Goal: Communication & Community: Answer question/provide support

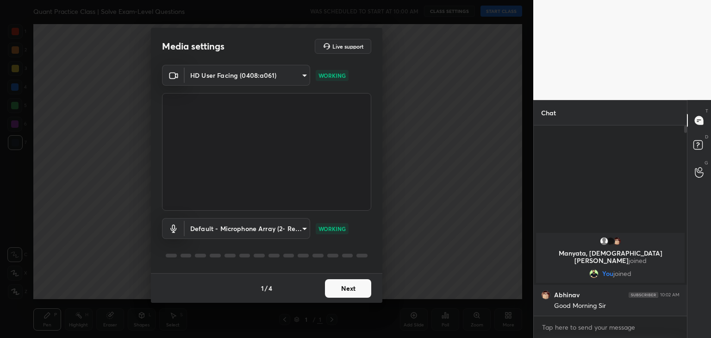
click at [344, 285] on button "Next" at bounding box center [348, 288] width 46 height 19
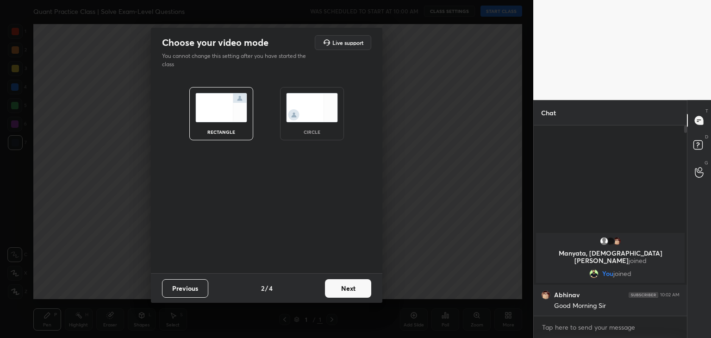
click at [311, 119] on img at bounding box center [312, 107] width 52 height 29
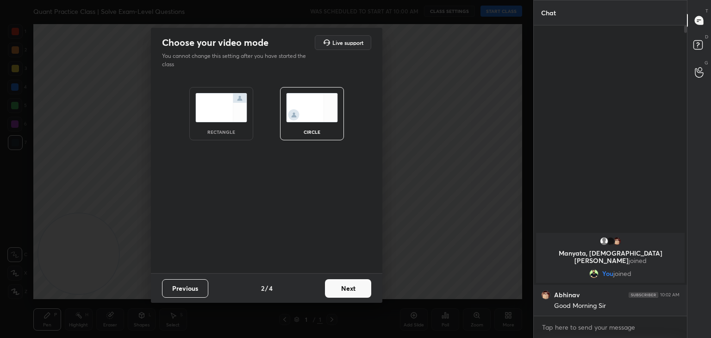
click at [346, 284] on button "Next" at bounding box center [348, 288] width 46 height 19
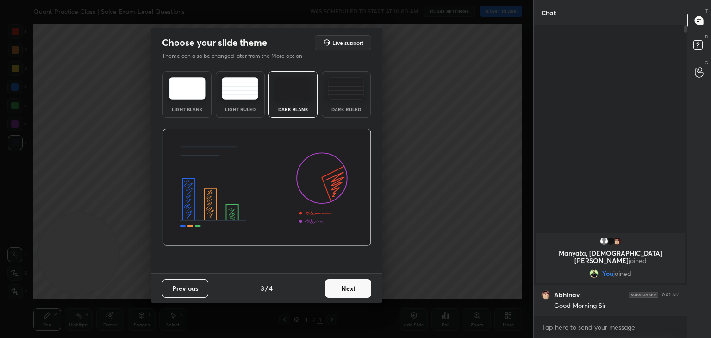
click at [353, 284] on button "Next" at bounding box center [348, 288] width 46 height 19
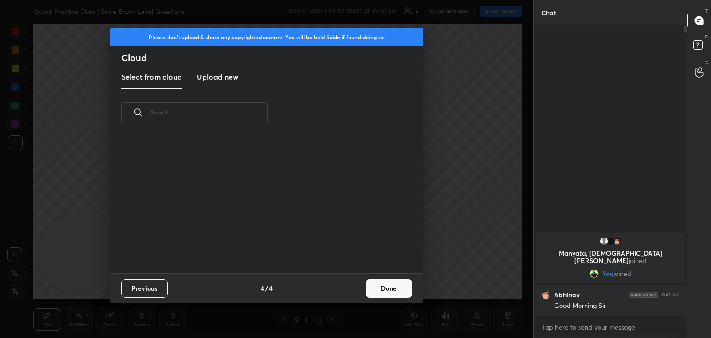
scroll to position [137, 297]
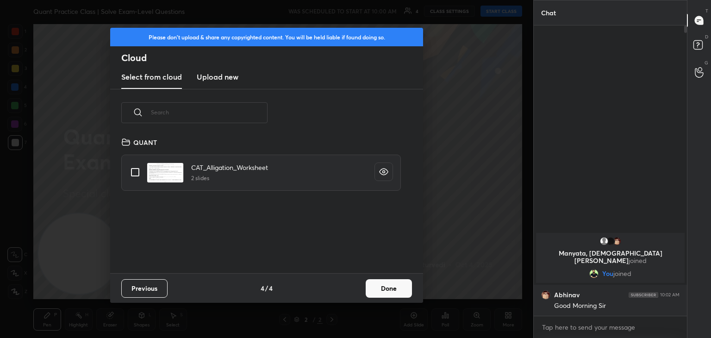
click at [392, 289] on button "Done" at bounding box center [388, 288] width 46 height 19
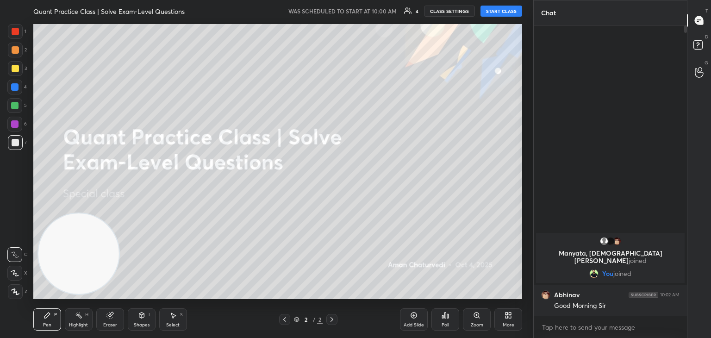
click at [502, 12] on button "START CLASS" at bounding box center [501, 11] width 42 height 11
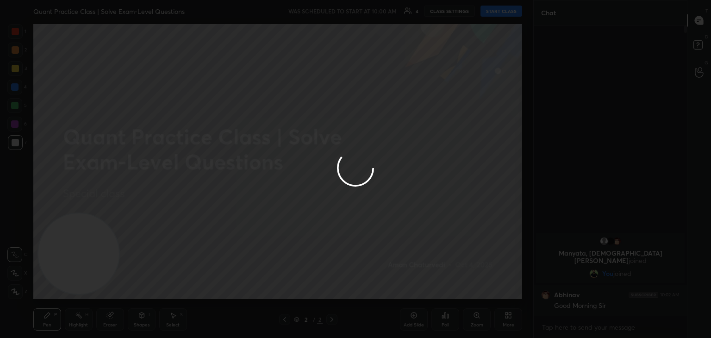
type textarea "x"
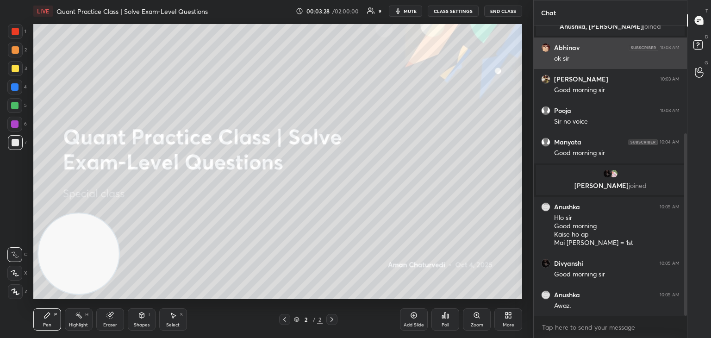
scroll to position [203, 0]
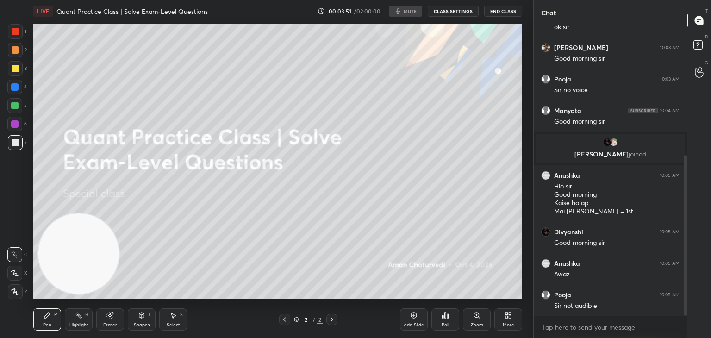
scroll to position [234, 0]
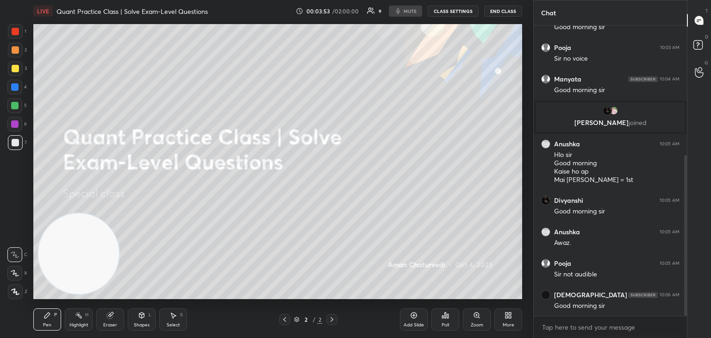
click at [105, 321] on div "Eraser" at bounding box center [110, 319] width 28 height 22
click at [11, 295] on span "Erase all" at bounding box center [15, 291] width 14 height 6
click at [47, 319] on div "Pen P" at bounding box center [47, 319] width 28 height 22
click at [104, 319] on div "Eraser" at bounding box center [110, 319] width 28 height 22
click at [17, 293] on span "Erase all" at bounding box center [15, 291] width 14 height 6
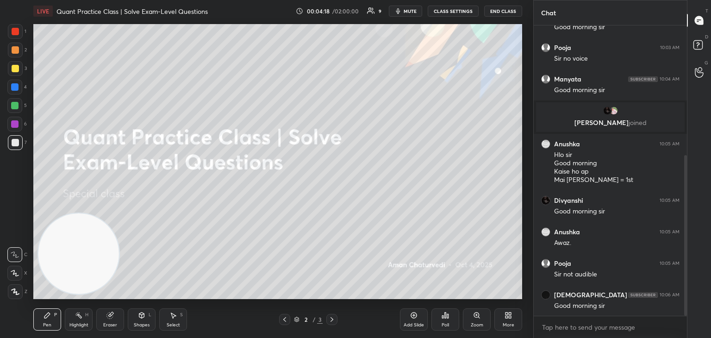
scroll to position [266, 0]
click at [48, 315] on icon at bounding box center [47, 315] width 6 height 6
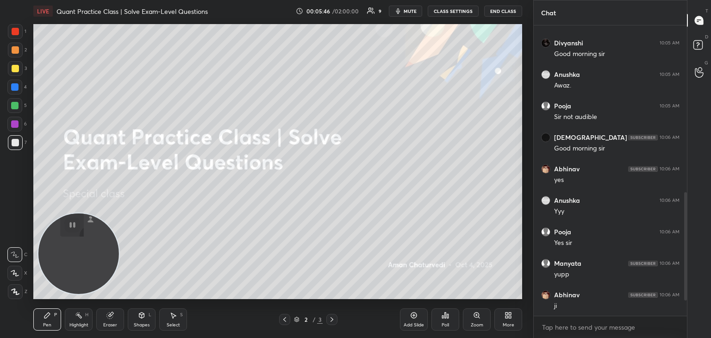
scroll to position [488, 0]
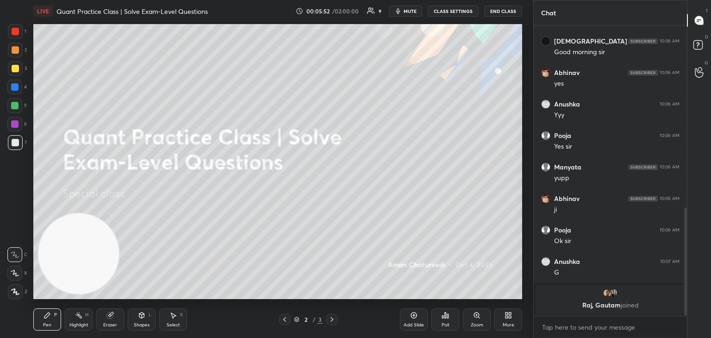
click at [413, 314] on icon at bounding box center [413, 314] width 7 height 7
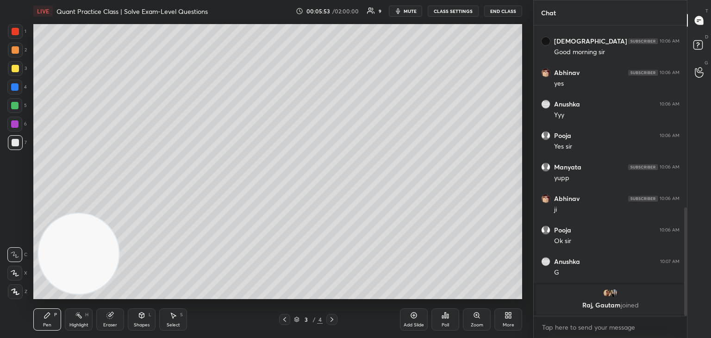
click at [15, 39] on div at bounding box center [15, 31] width 15 height 15
click at [16, 102] on div at bounding box center [14, 105] width 7 height 7
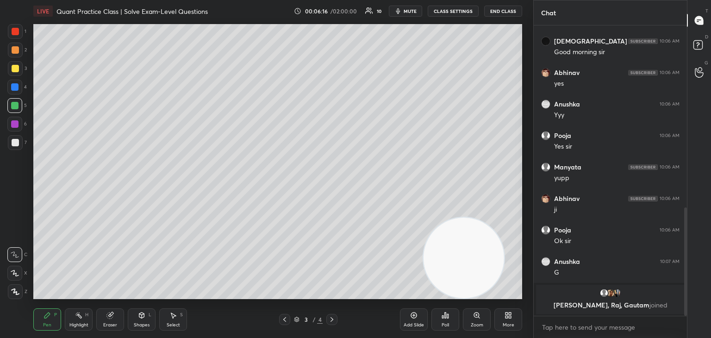
click at [17, 69] on div at bounding box center [15, 68] width 7 height 7
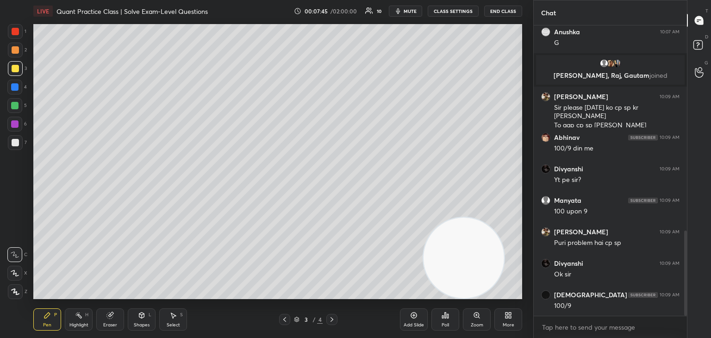
scroll to position [733, 0]
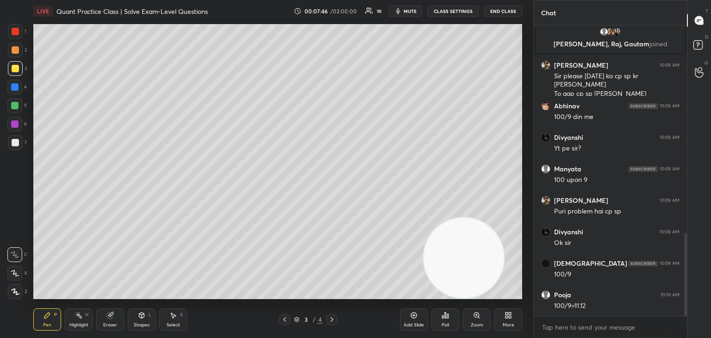
click at [502, 325] on div "More" at bounding box center [508, 324] width 12 height 5
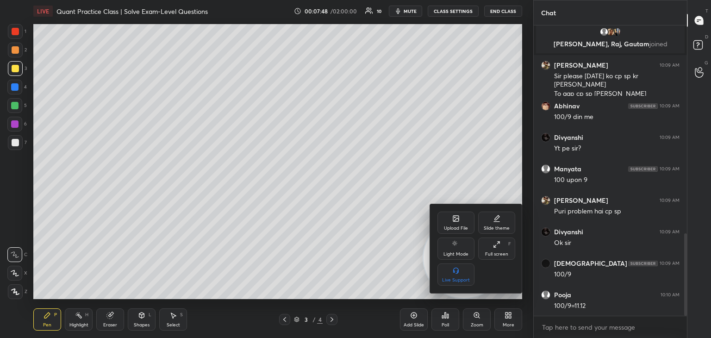
click at [454, 221] on icon at bounding box center [455, 219] width 5 height 3
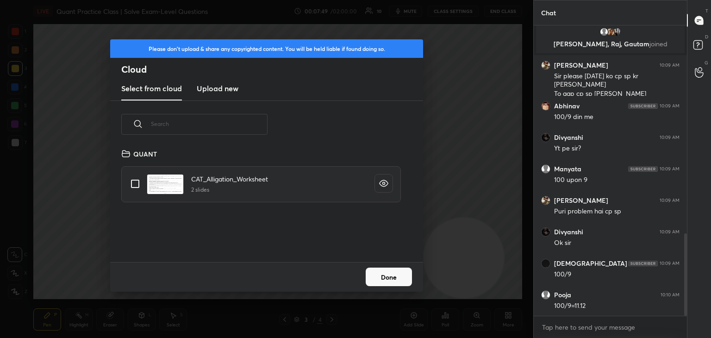
scroll to position [114, 297]
click at [227, 85] on h3 "Upload new" at bounding box center [218, 88] width 42 height 11
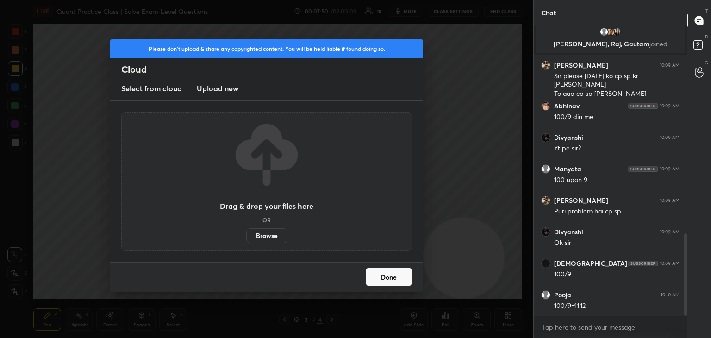
scroll to position [764, 0]
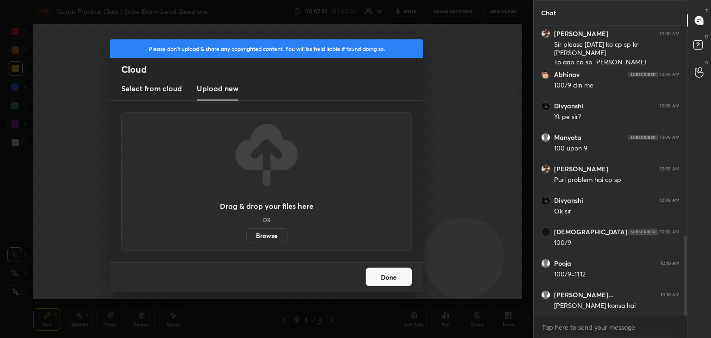
click at [265, 234] on label "Browse" at bounding box center [266, 235] width 41 height 15
click at [246, 234] on input "Browse" at bounding box center [246, 235] width 0 height 15
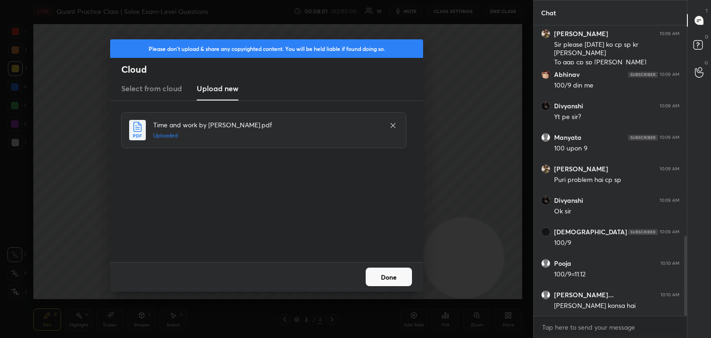
click at [395, 277] on button "Done" at bounding box center [388, 276] width 46 height 19
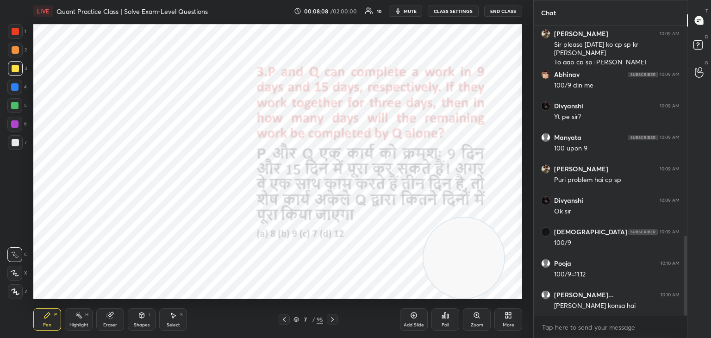
scroll to position [796, 0]
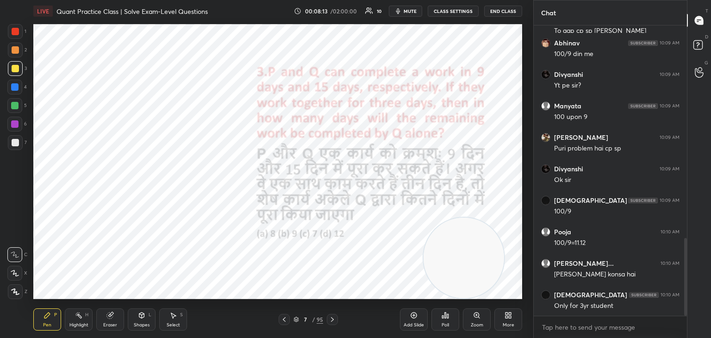
click at [14, 36] on div at bounding box center [15, 31] width 15 height 15
click at [105, 322] on div "Eraser" at bounding box center [110, 324] width 14 height 5
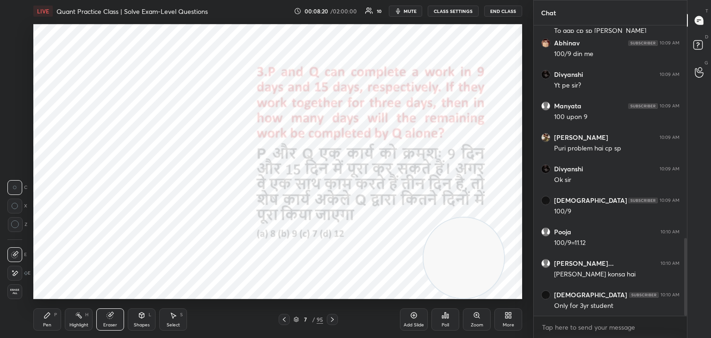
click at [19, 291] on span "Erase all" at bounding box center [15, 291] width 14 height 6
click at [41, 319] on div "Pen P" at bounding box center [47, 319] width 28 height 22
click at [16, 124] on div at bounding box center [14, 123] width 7 height 7
click at [14, 271] on icon at bounding box center [15, 273] width 8 height 6
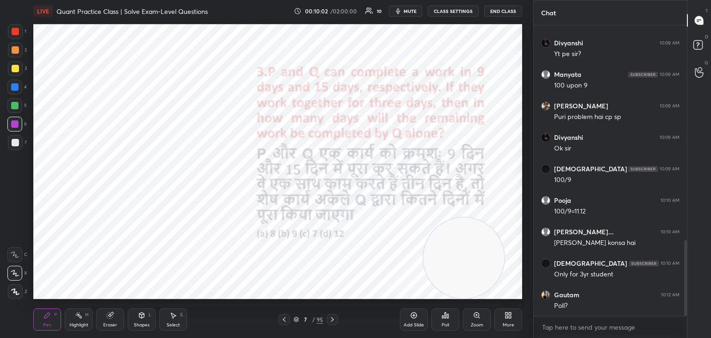
scroll to position [836, 0]
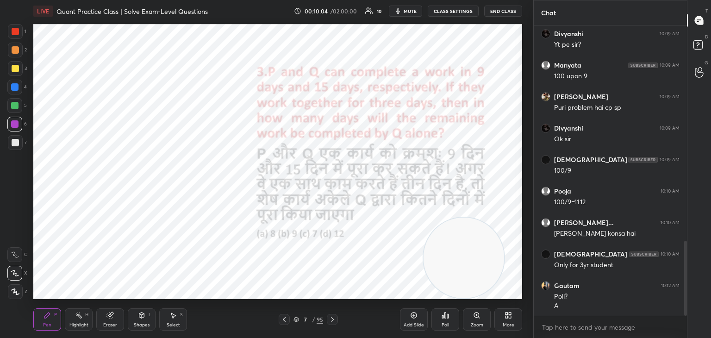
click at [137, 320] on div "Shapes L" at bounding box center [142, 319] width 28 height 22
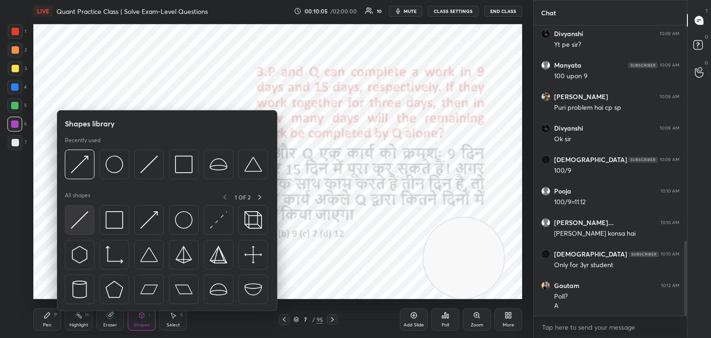
click at [87, 230] on div at bounding box center [80, 220] width 30 height 30
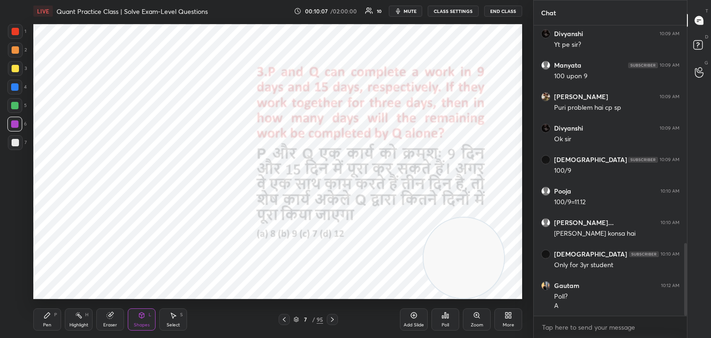
scroll to position [868, 0]
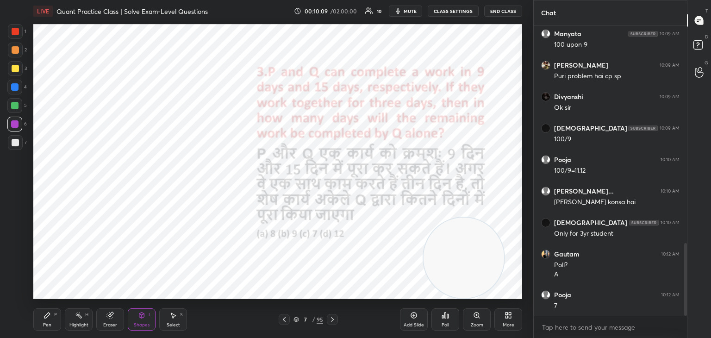
click at [46, 313] on icon at bounding box center [46, 314] width 7 height 7
click at [16, 31] on div at bounding box center [15, 31] width 7 height 7
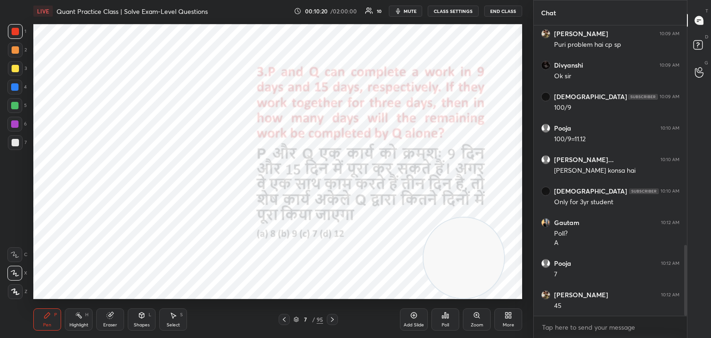
scroll to position [931, 0]
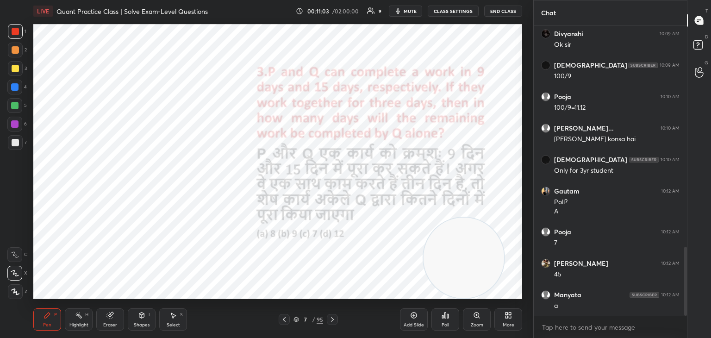
click at [17, 105] on div at bounding box center [14, 105] width 7 height 7
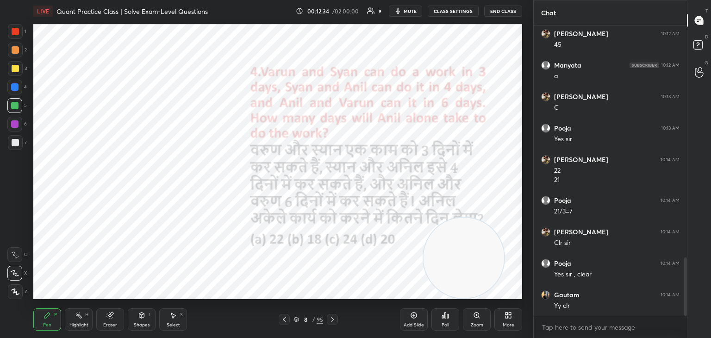
scroll to position [1193, 0]
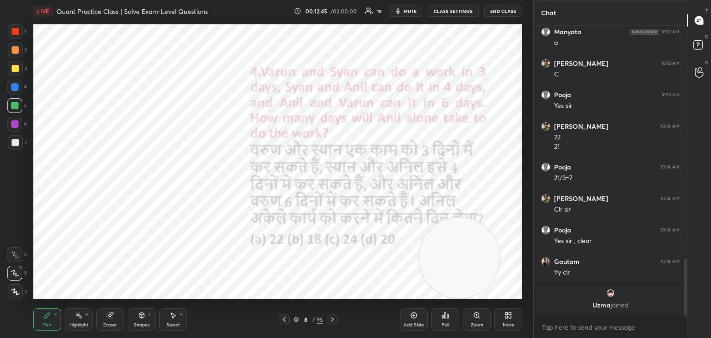
click at [411, 8] on span "mute" at bounding box center [409, 11] width 13 height 6
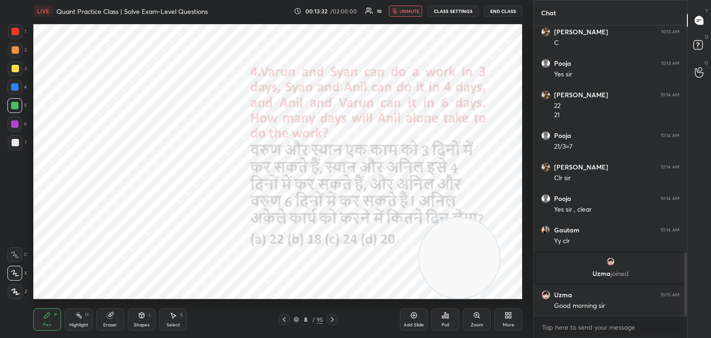
scroll to position [1033, 0]
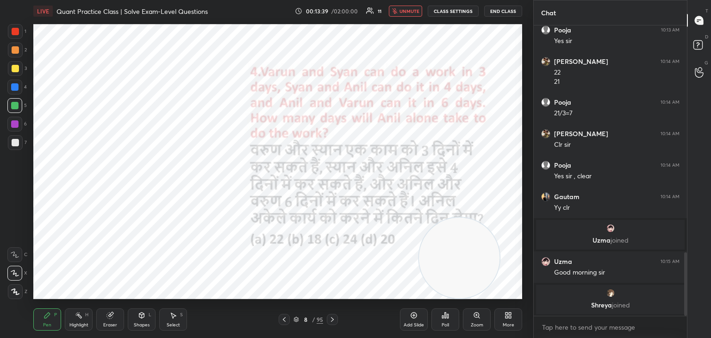
click at [411, 8] on span "unmute" at bounding box center [409, 11] width 20 height 6
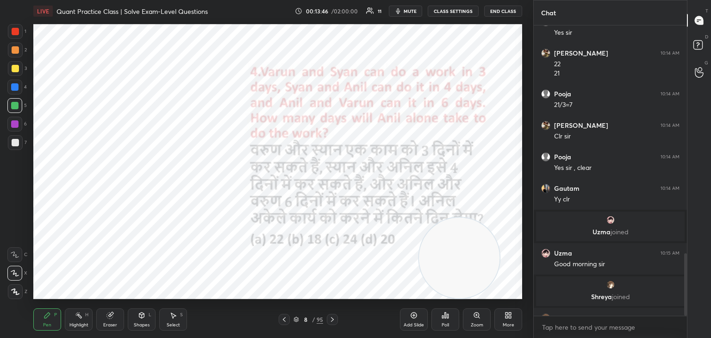
scroll to position [1057, 0]
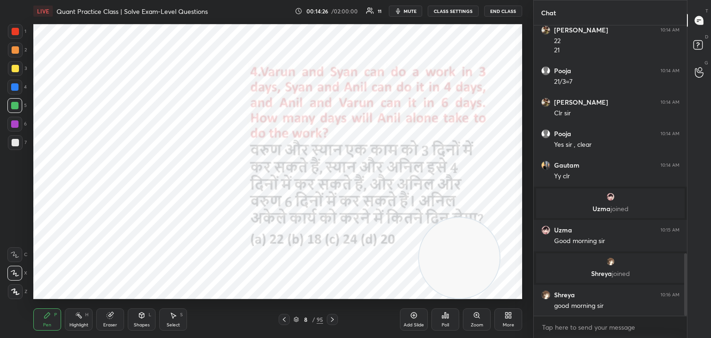
click at [148, 322] on div "Shapes" at bounding box center [142, 324] width 16 height 5
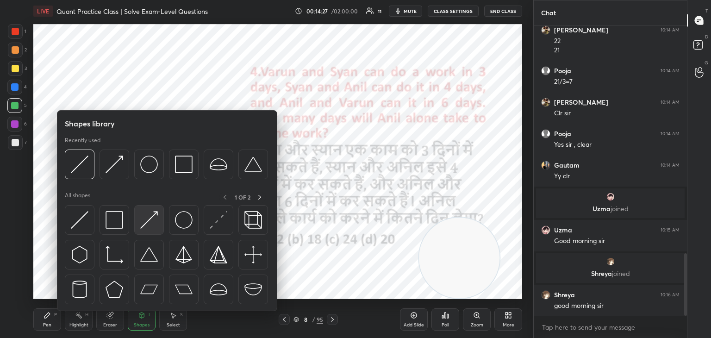
click at [148, 220] on img at bounding box center [149, 220] width 18 height 18
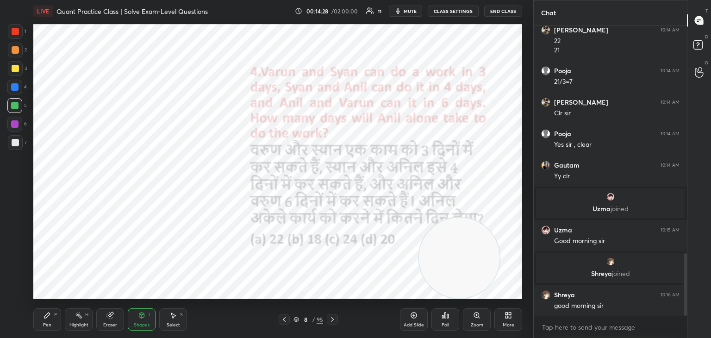
click at [139, 306] on div "Pen P Highlight H Eraser Shapes L Select S 8 / 95 Add Slide Poll Zoom More" at bounding box center [277, 319] width 488 height 37
click at [129, 306] on div "Pen P Highlight H Eraser Shapes L Select S 8 / 95 Add Slide Poll Zoom More" at bounding box center [277, 319] width 488 height 37
click at [134, 313] on div "Shapes L" at bounding box center [142, 319] width 28 height 22
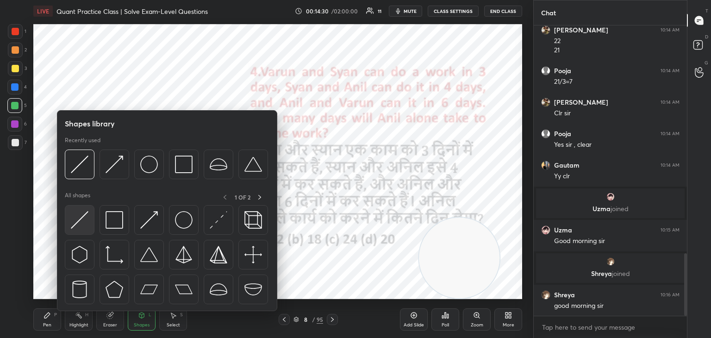
click at [85, 225] on img at bounding box center [80, 220] width 18 height 18
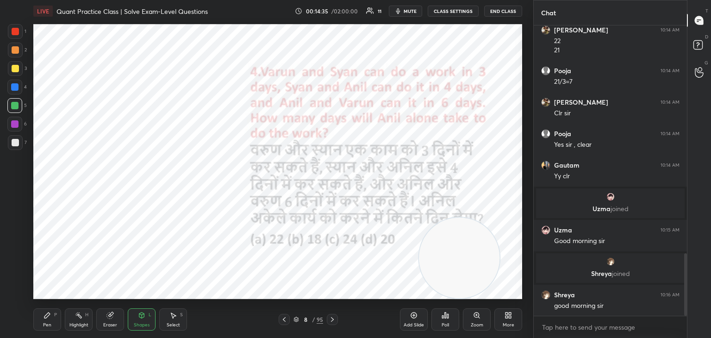
scroll to position [1088, 0]
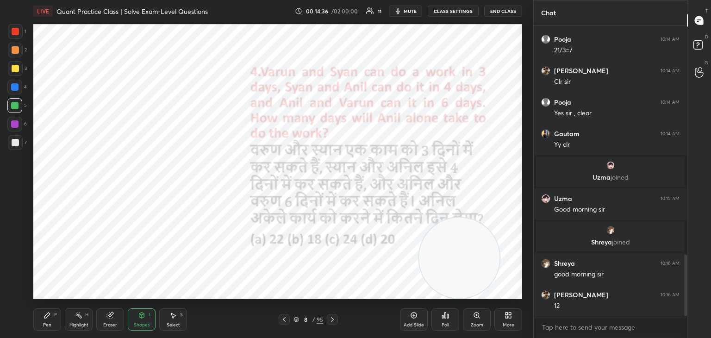
click at [46, 310] on div "Pen P" at bounding box center [47, 319] width 28 height 22
click at [12, 33] on div at bounding box center [15, 31] width 7 height 7
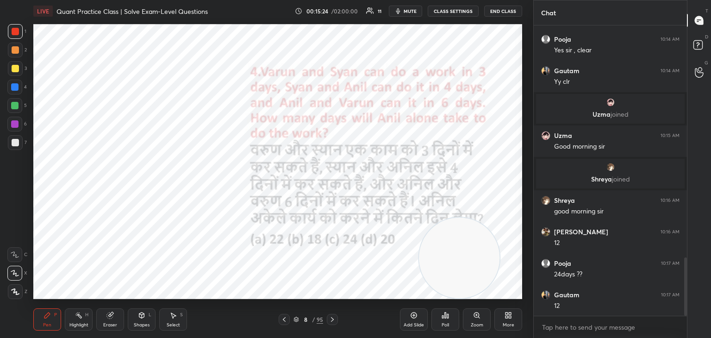
scroll to position [1191, 0]
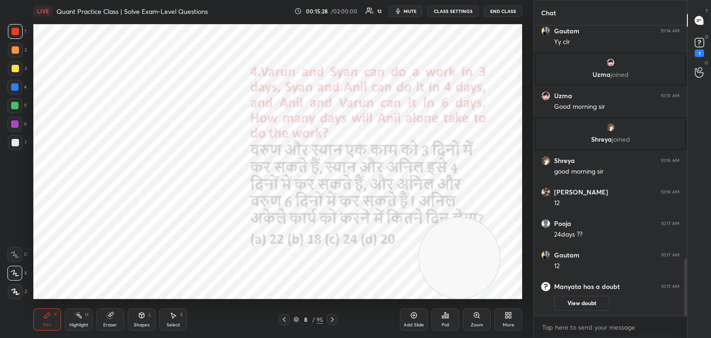
click at [565, 298] on button "View doubt" at bounding box center [582, 303] width 56 height 15
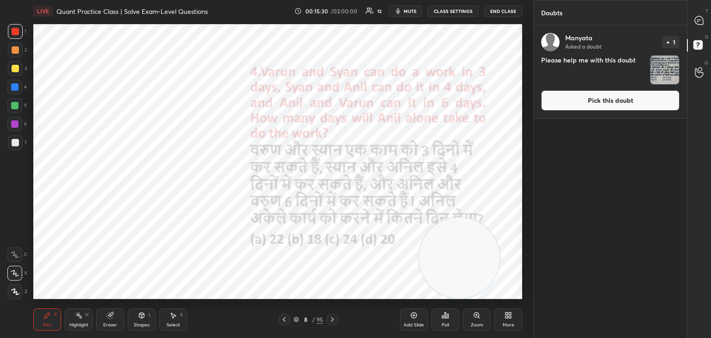
click at [579, 99] on button "Pick this doubt" at bounding box center [610, 100] width 138 height 20
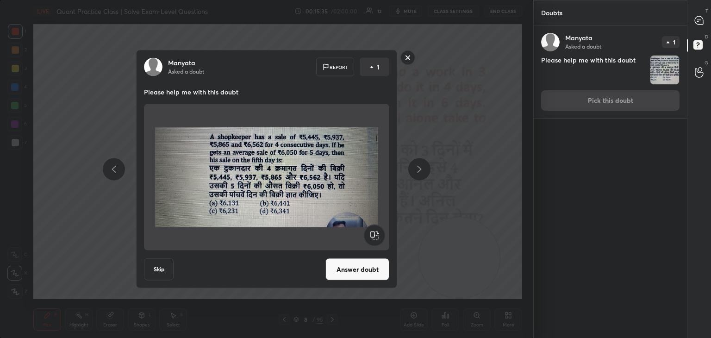
click at [412, 57] on rect at bounding box center [408, 57] width 14 height 14
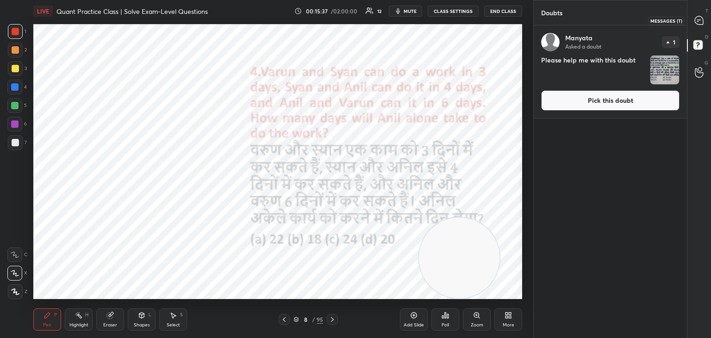
click at [694, 16] on icon at bounding box center [699, 21] width 10 height 10
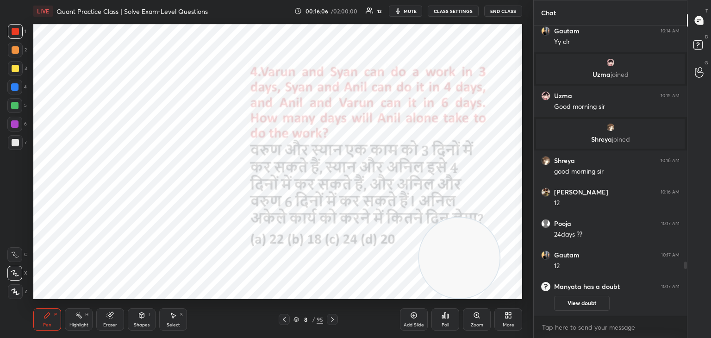
scroll to position [1292, 0]
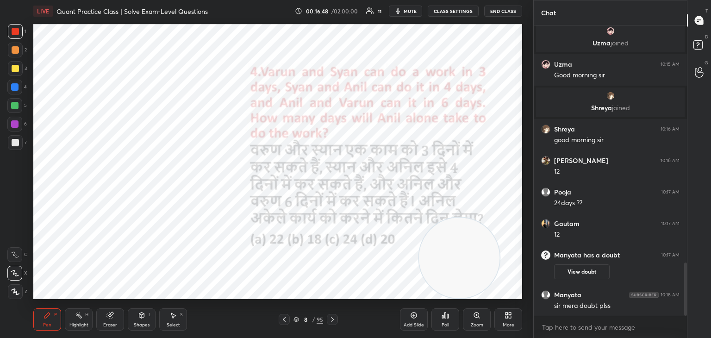
click at [10, 86] on div at bounding box center [14, 87] width 15 height 15
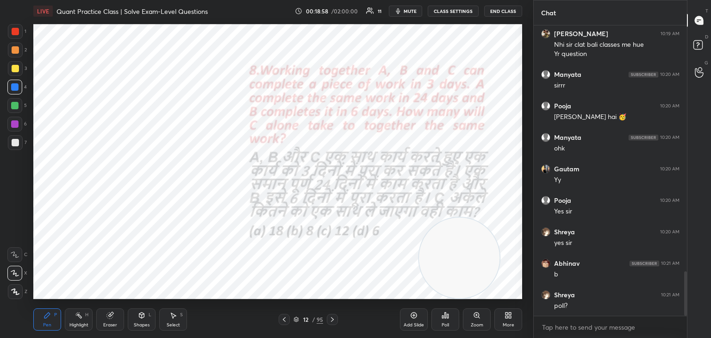
scroll to position [1615, 0]
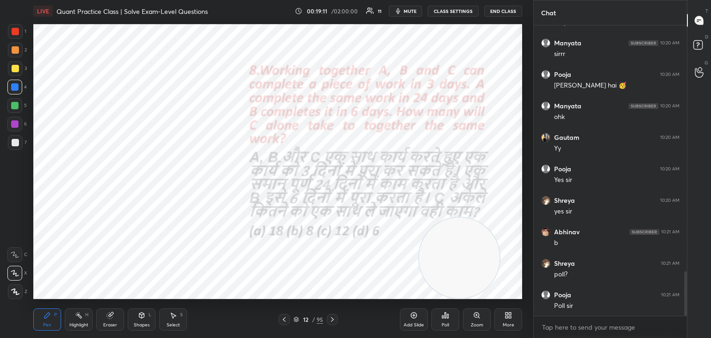
click at [442, 317] on icon at bounding box center [442, 316] width 1 height 2
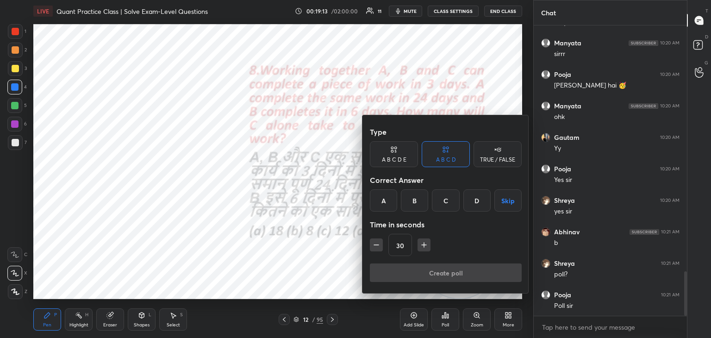
click at [418, 205] on div "B" at bounding box center [414, 200] width 27 height 22
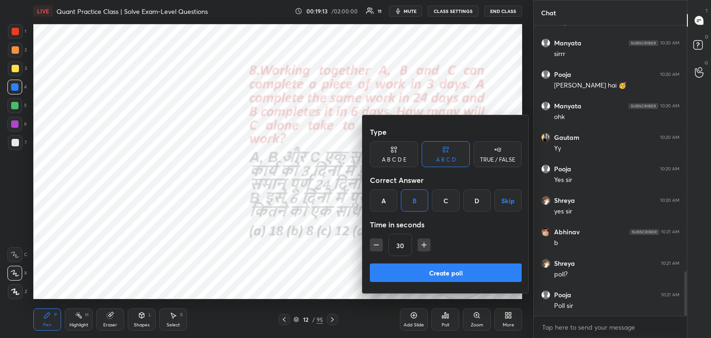
click at [421, 268] on button "Create poll" at bounding box center [446, 272] width 152 height 19
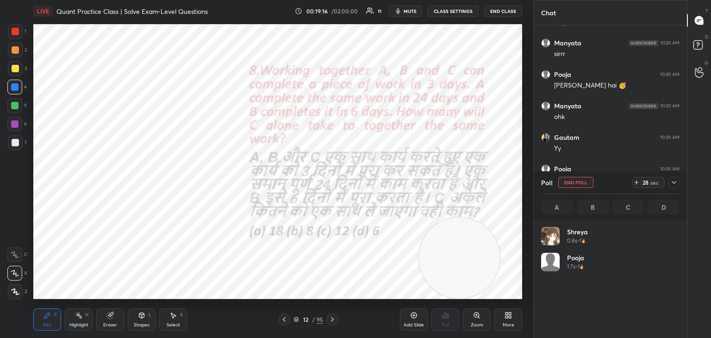
scroll to position [108, 136]
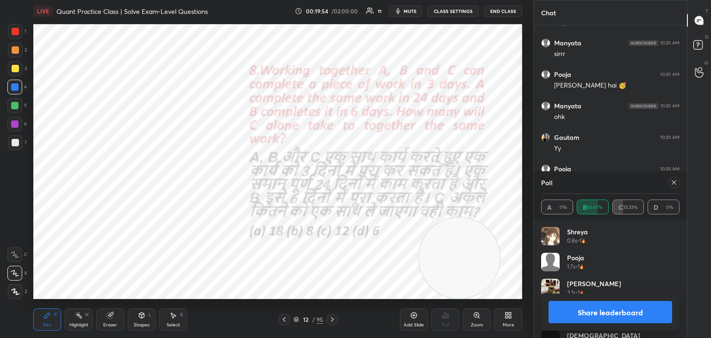
click at [596, 304] on button "Share leaderboard" at bounding box center [610, 312] width 124 height 22
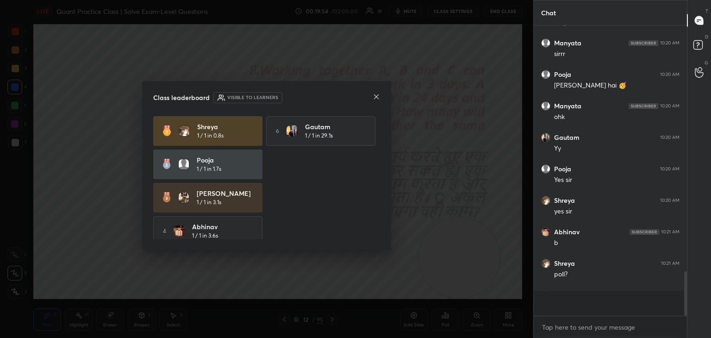
scroll to position [297, 150]
click at [378, 99] on icon at bounding box center [375, 96] width 7 height 7
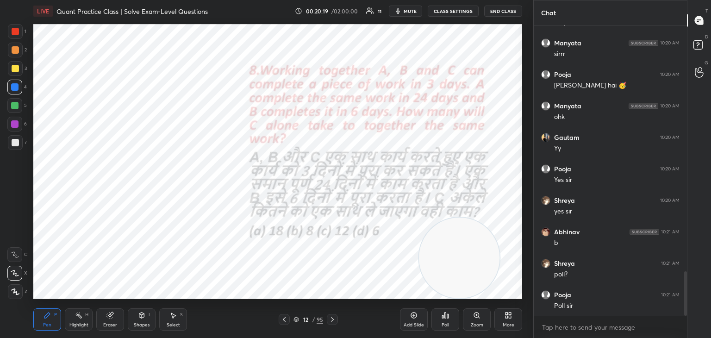
click at [138, 318] on icon at bounding box center [141, 314] width 7 height 7
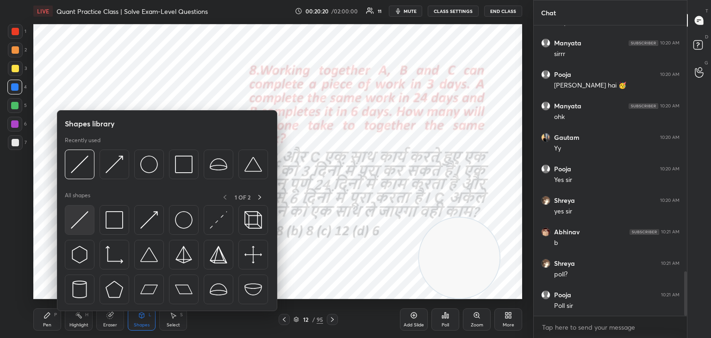
click at [83, 222] on img at bounding box center [80, 220] width 18 height 18
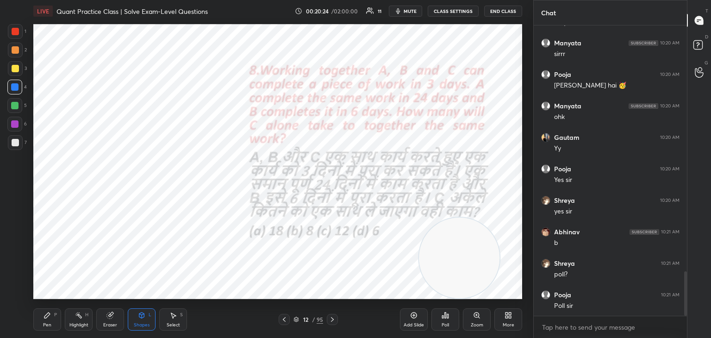
click at [48, 313] on icon at bounding box center [47, 315] width 6 height 6
click at [18, 31] on div at bounding box center [15, 31] width 7 height 7
click at [18, 253] on icon at bounding box center [15, 254] width 8 height 6
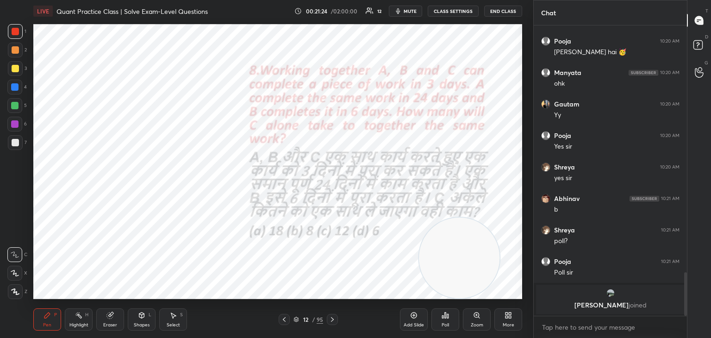
scroll to position [1442, 0]
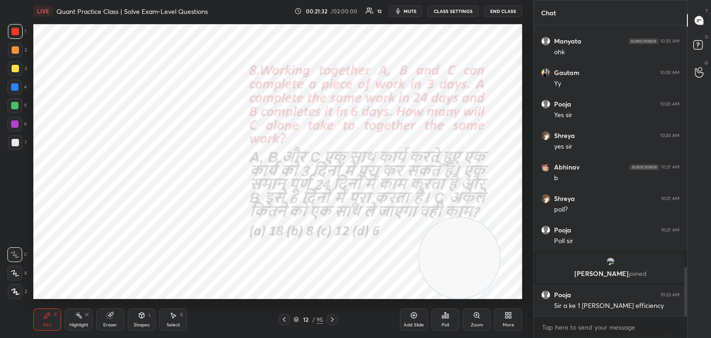
click at [114, 318] on div "Eraser" at bounding box center [110, 319] width 28 height 22
click at [42, 321] on div "Pen P" at bounding box center [47, 319] width 28 height 22
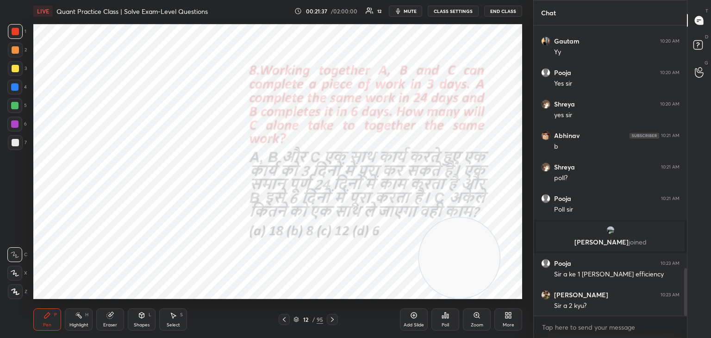
click at [108, 317] on icon at bounding box center [110, 315] width 6 height 6
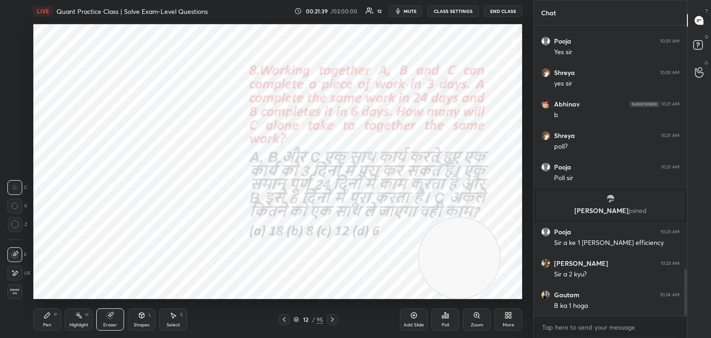
click at [48, 316] on icon at bounding box center [46, 314] width 7 height 7
click at [51, 315] on div "Pen P" at bounding box center [47, 319] width 28 height 22
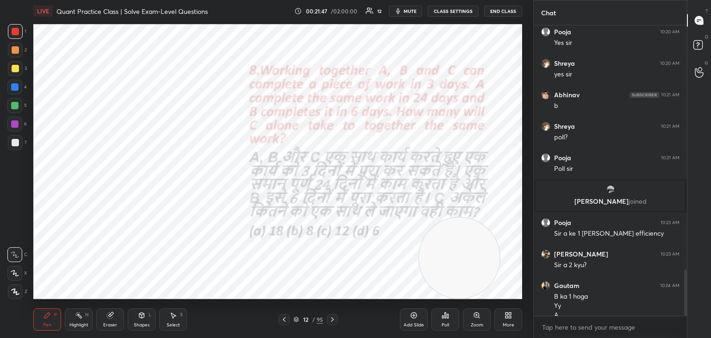
scroll to position [1524, 0]
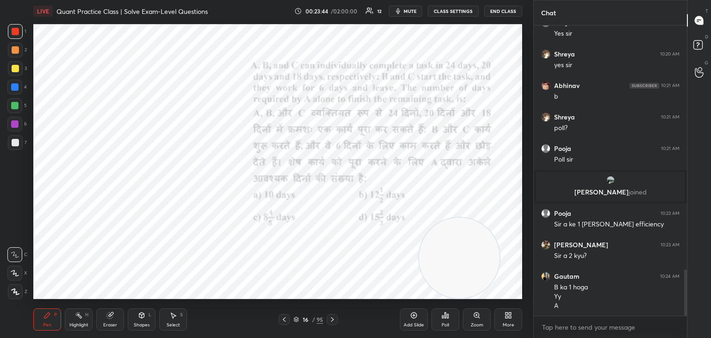
click at [106, 320] on div "Eraser" at bounding box center [110, 319] width 28 height 22
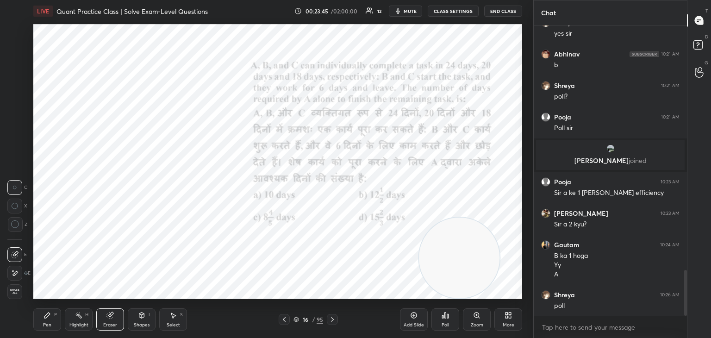
click at [19, 289] on span "Erase all" at bounding box center [15, 291] width 14 height 6
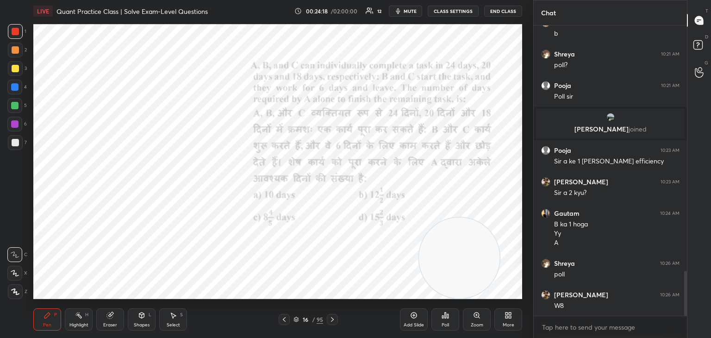
click at [451, 319] on div "Poll" at bounding box center [445, 319] width 28 height 22
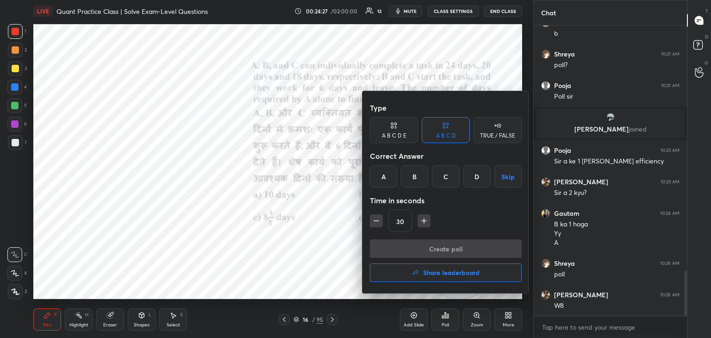
click at [445, 175] on div "C" at bounding box center [445, 176] width 27 height 22
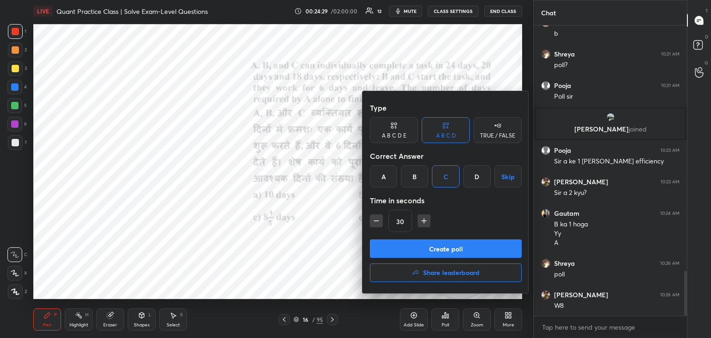
click at [424, 247] on button "Create poll" at bounding box center [446, 248] width 152 height 19
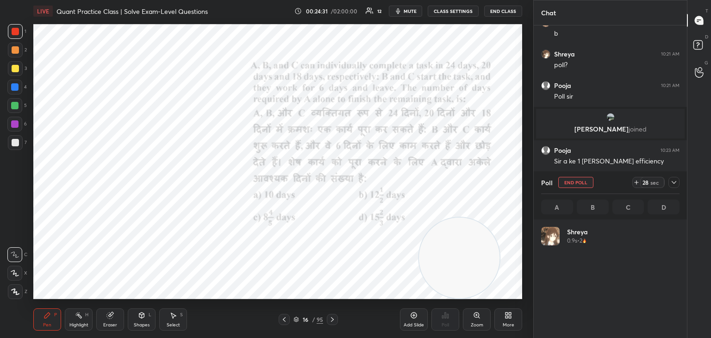
scroll to position [108, 136]
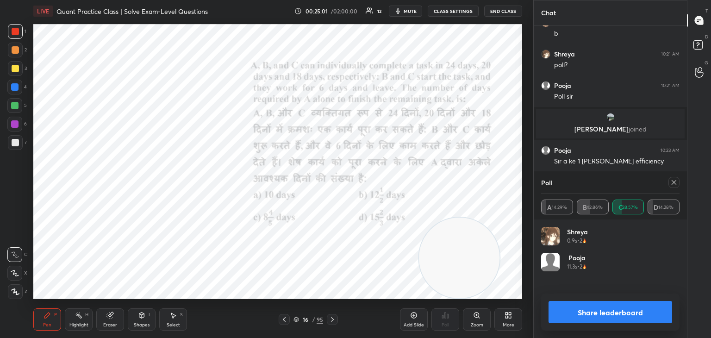
click at [561, 309] on button "Share leaderboard" at bounding box center [610, 312] width 124 height 22
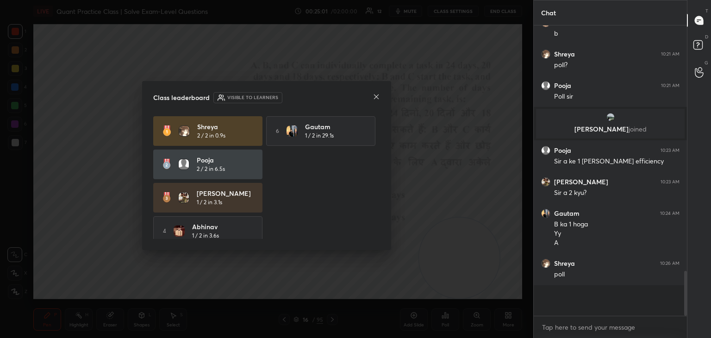
scroll to position [306, 150]
click at [376, 99] on icon at bounding box center [375, 96] width 7 height 7
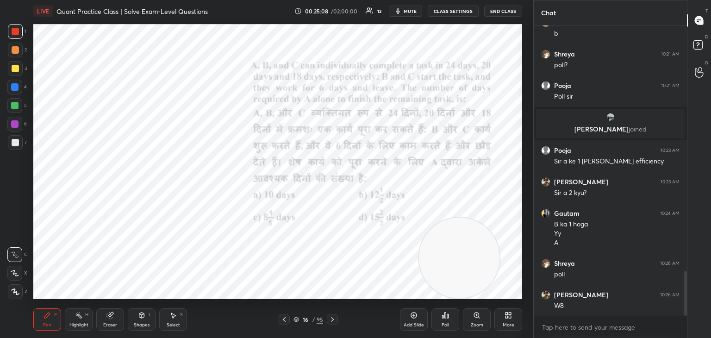
click at [19, 87] on div at bounding box center [14, 87] width 15 height 15
click at [109, 322] on div "Eraser" at bounding box center [110, 324] width 14 height 5
click at [20, 226] on div at bounding box center [15, 224] width 15 height 15
click at [47, 321] on div "Pen P" at bounding box center [47, 319] width 28 height 22
click at [152, 315] on div "Shapes L" at bounding box center [142, 319] width 28 height 22
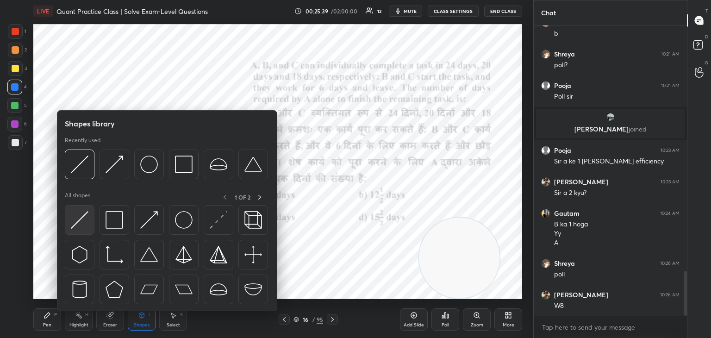
click at [80, 217] on img at bounding box center [80, 220] width 18 height 18
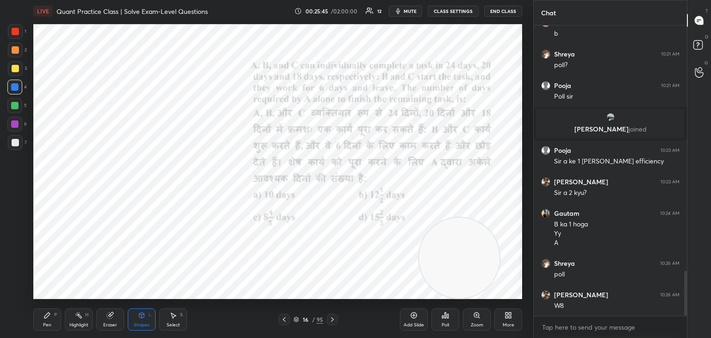
click at [53, 313] on div "Pen P" at bounding box center [47, 319] width 28 height 22
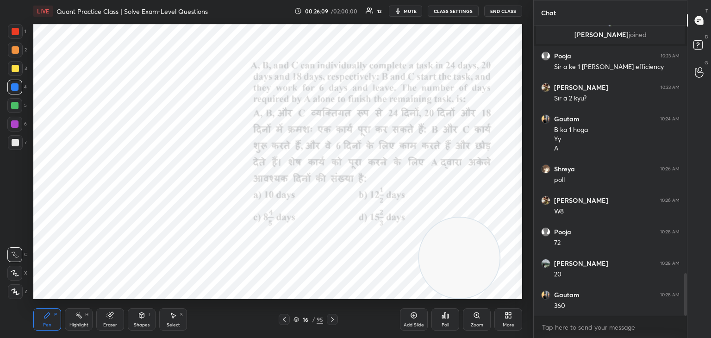
scroll to position [1712, 0]
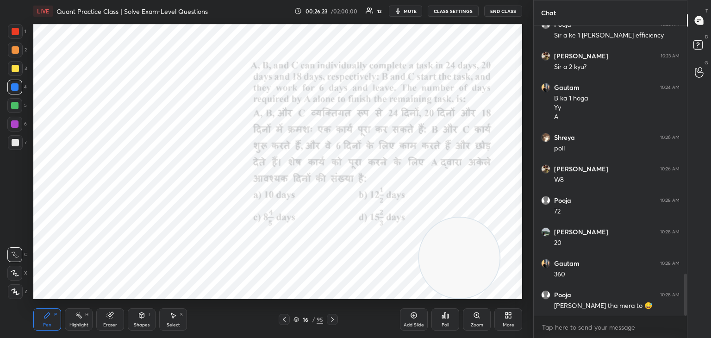
click at [18, 34] on div at bounding box center [15, 31] width 7 height 7
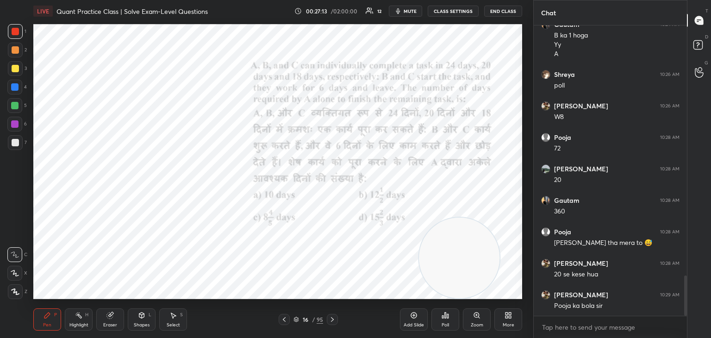
scroll to position [1807, 0]
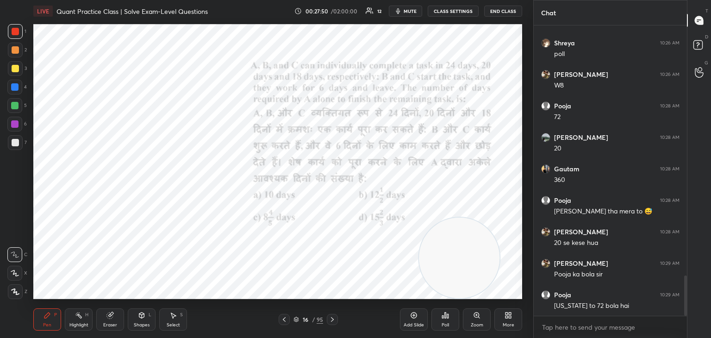
click at [112, 326] on div "Eraser" at bounding box center [110, 324] width 14 height 5
click at [58, 316] on div "Pen P" at bounding box center [47, 319] width 28 height 22
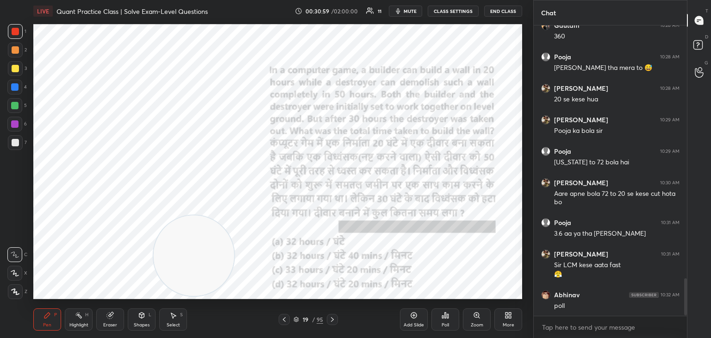
scroll to position [1982, 0]
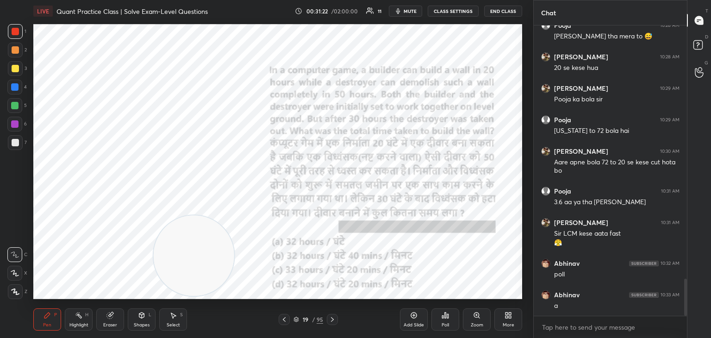
click at [101, 314] on div "Eraser" at bounding box center [110, 319] width 28 height 22
click at [13, 293] on span "Erase all" at bounding box center [15, 291] width 14 height 6
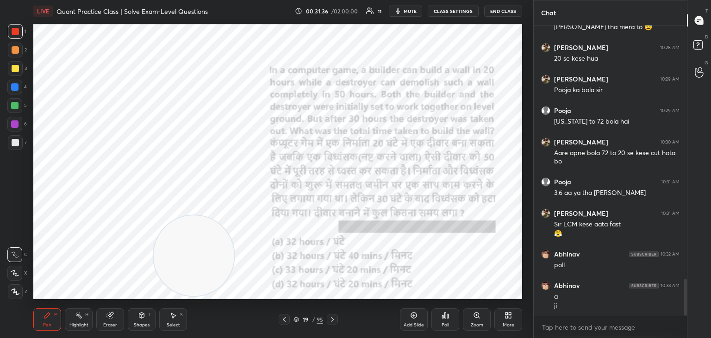
scroll to position [2022, 0]
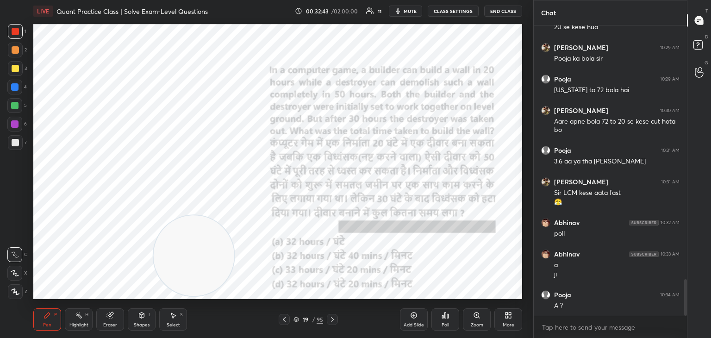
click at [144, 319] on icon at bounding box center [141, 314] width 7 height 7
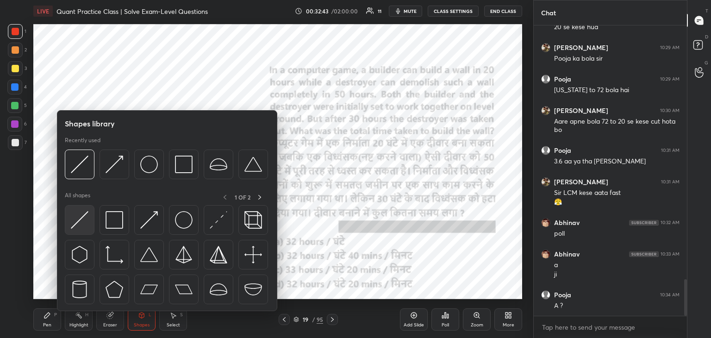
click at [80, 226] on img at bounding box center [80, 220] width 18 height 18
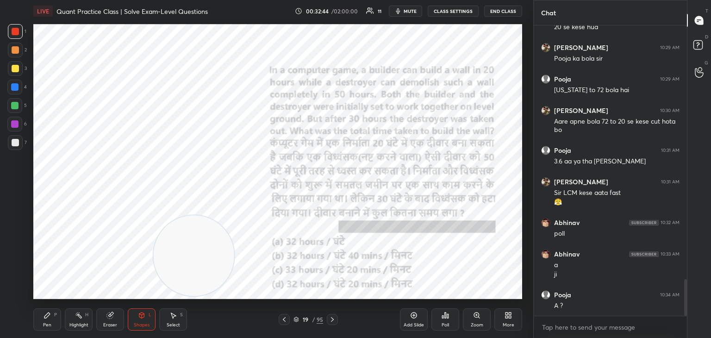
click at [143, 305] on div "Pen P Highlight H Eraser Shapes L Select S 19 / 95 Add Slide Poll Zoom More" at bounding box center [277, 319] width 488 height 37
click at [134, 309] on div "Shapes L" at bounding box center [142, 319] width 28 height 22
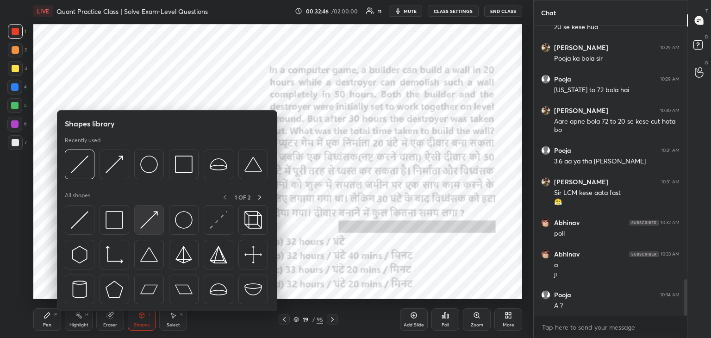
click at [152, 224] on img at bounding box center [149, 220] width 18 height 18
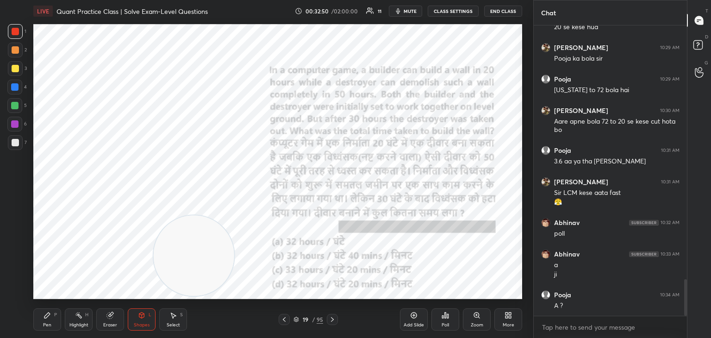
click at [57, 315] on div "Pen P" at bounding box center [47, 319] width 28 height 22
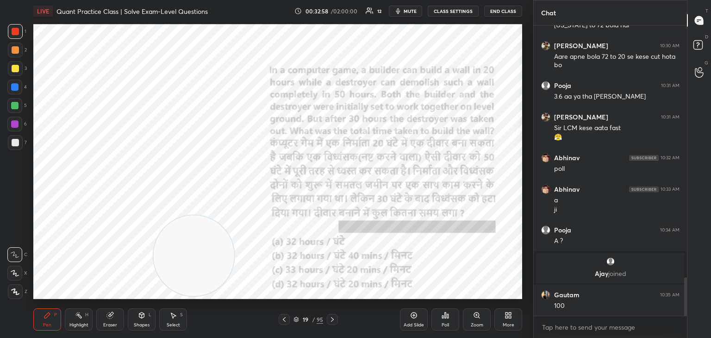
scroll to position [1908, 0]
click at [19, 87] on div at bounding box center [14, 87] width 15 height 15
click at [107, 306] on div "Pen P Highlight H Eraser Shapes L Select S 19 / 95 Add Slide Poll Zoom More" at bounding box center [277, 319] width 488 height 37
click at [111, 317] on icon at bounding box center [110, 315] width 6 height 6
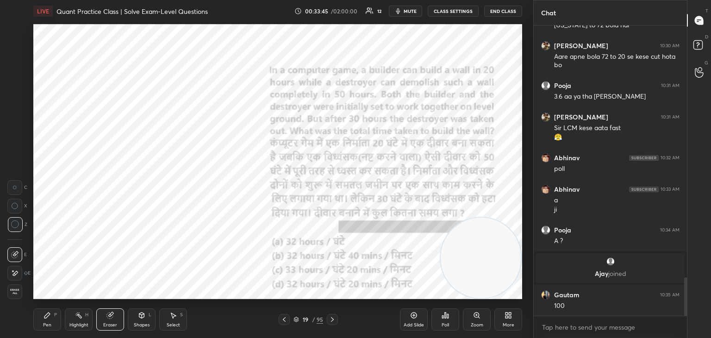
click at [54, 314] on div "P" at bounding box center [55, 314] width 3 height 5
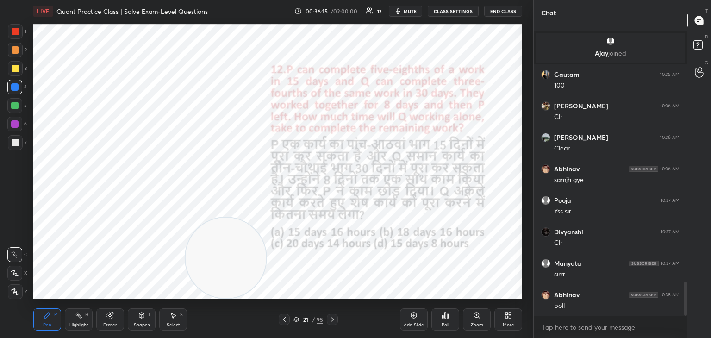
scroll to position [2159, 0]
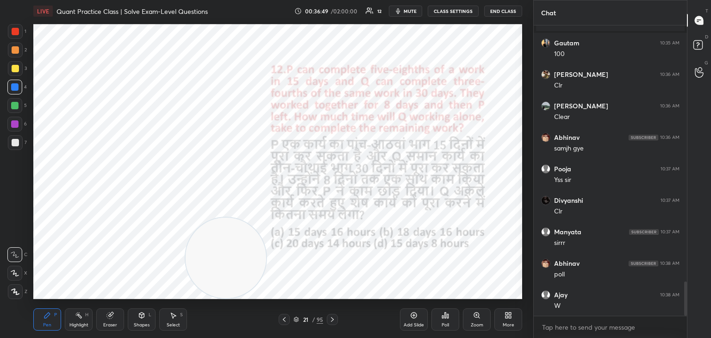
click at [450, 323] on div "Poll" at bounding box center [445, 319] width 28 height 22
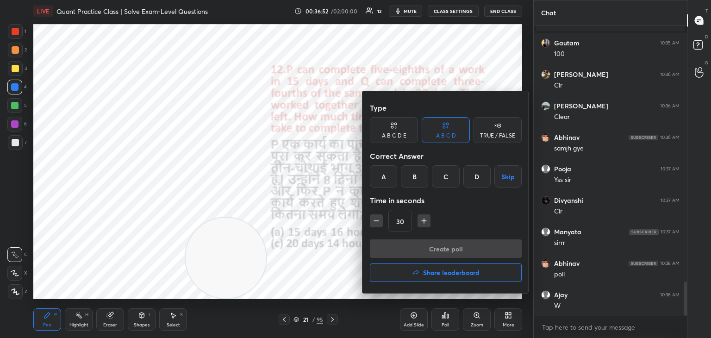
click at [315, 278] on div at bounding box center [355, 169] width 711 height 338
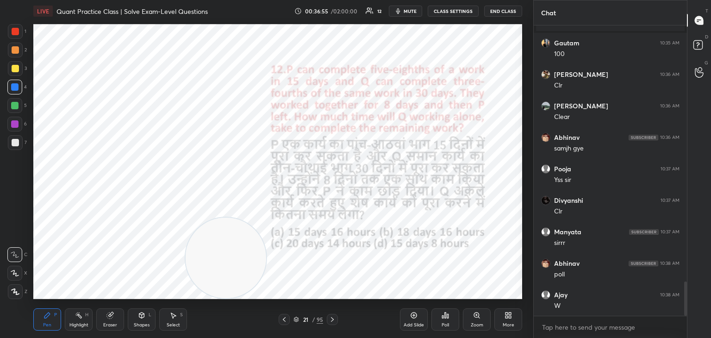
click at [441, 307] on div "Poll" at bounding box center [445, 319] width 28 height 52
click at [443, 313] on icon at bounding box center [444, 314] width 7 height 7
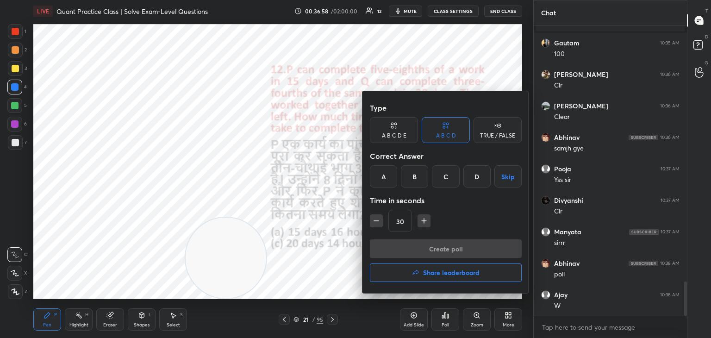
click at [334, 252] on div at bounding box center [355, 169] width 711 height 338
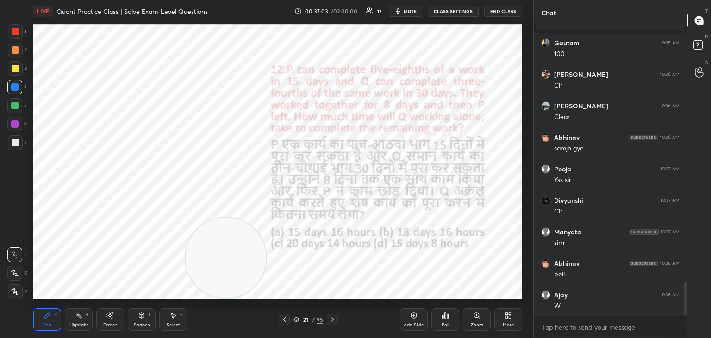
click at [448, 319] on icon at bounding box center [444, 314] width 7 height 7
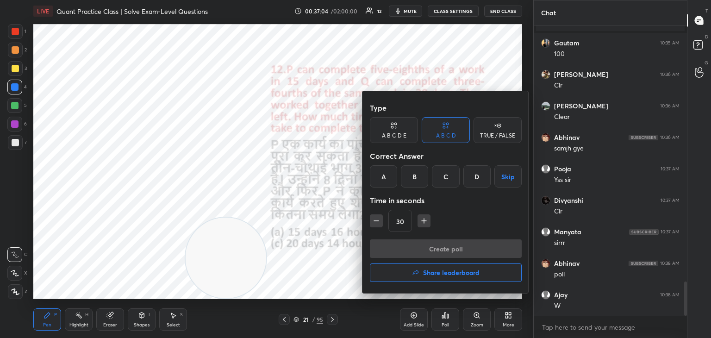
click at [455, 178] on div "C" at bounding box center [445, 176] width 27 height 22
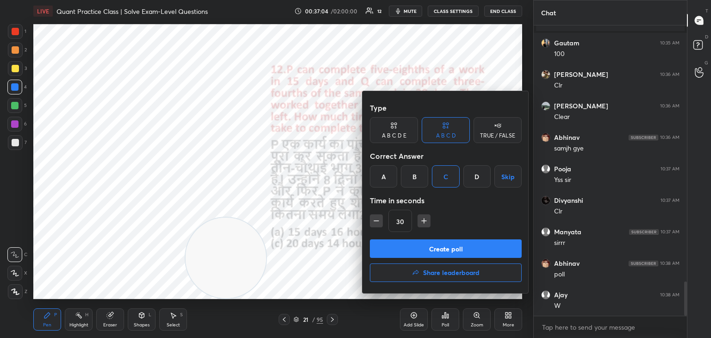
click at [446, 253] on button "Create poll" at bounding box center [446, 248] width 152 height 19
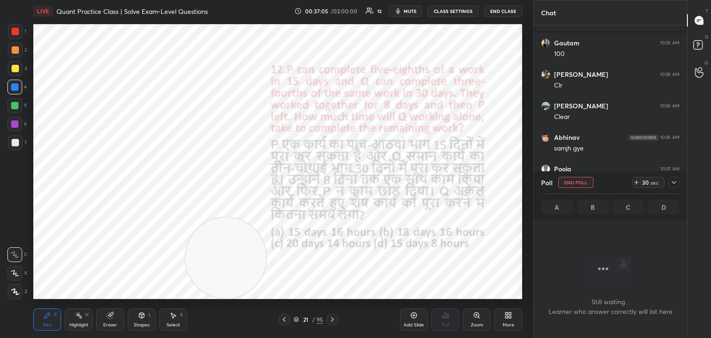
scroll to position [261, 150]
click at [576, 176] on div "Poll End Poll 24 sec" at bounding box center [610, 182] width 138 height 22
click at [571, 181] on button "End Poll" at bounding box center [575, 182] width 35 height 11
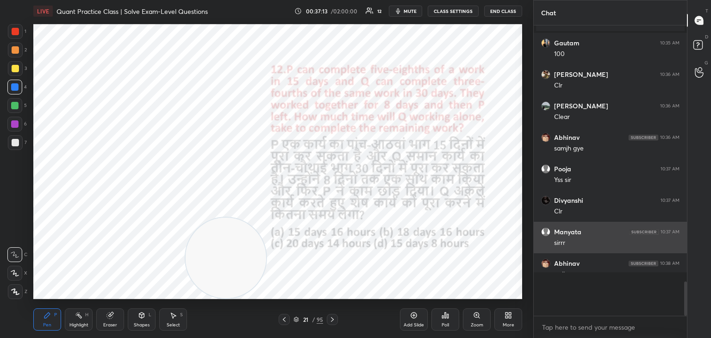
scroll to position [310, 150]
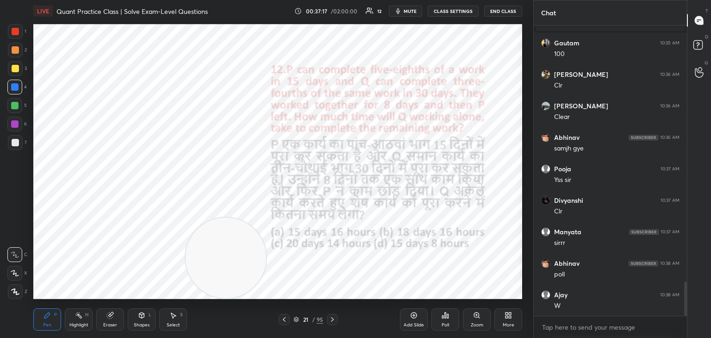
click at [455, 317] on div "Poll" at bounding box center [445, 319] width 28 height 22
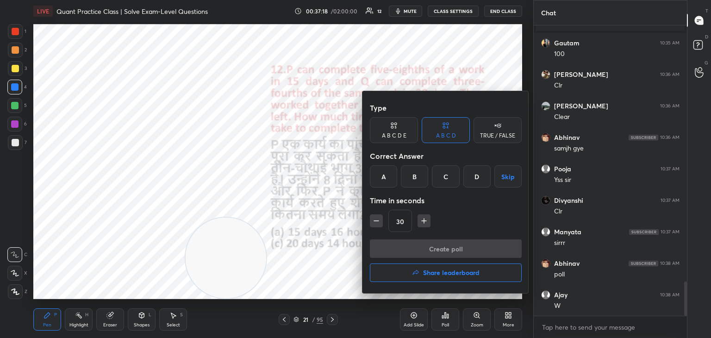
click at [412, 181] on div "B" at bounding box center [414, 176] width 27 height 22
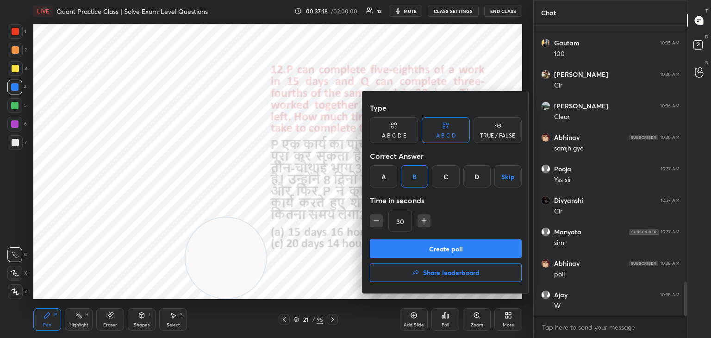
click at [419, 246] on button "Create poll" at bounding box center [446, 248] width 152 height 19
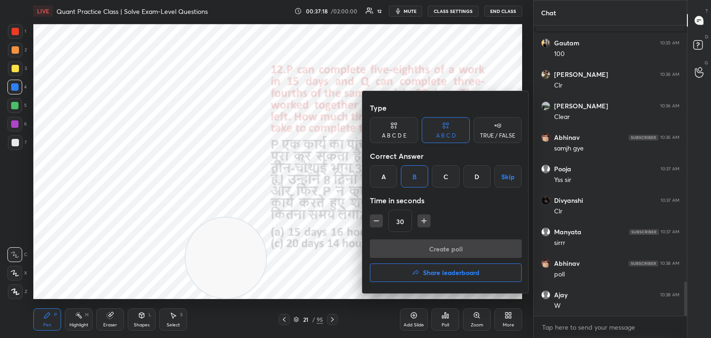
scroll to position [3, 3]
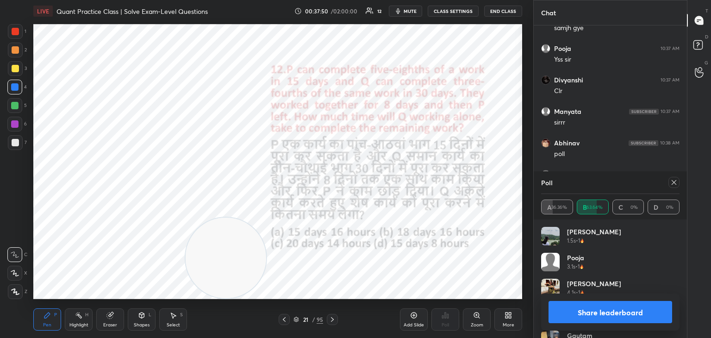
click at [601, 319] on button "Share leaderboard" at bounding box center [610, 312] width 124 height 22
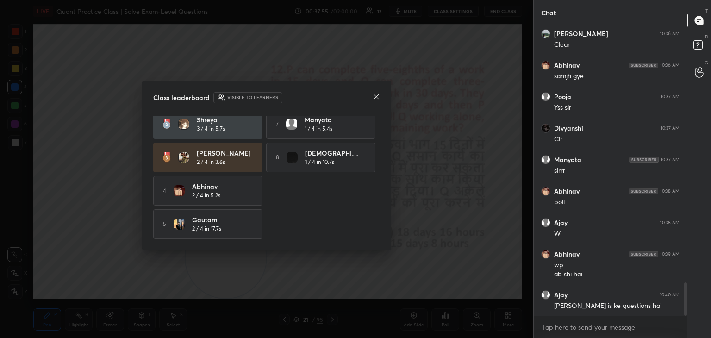
click at [377, 96] on icon at bounding box center [376, 96] width 5 height 5
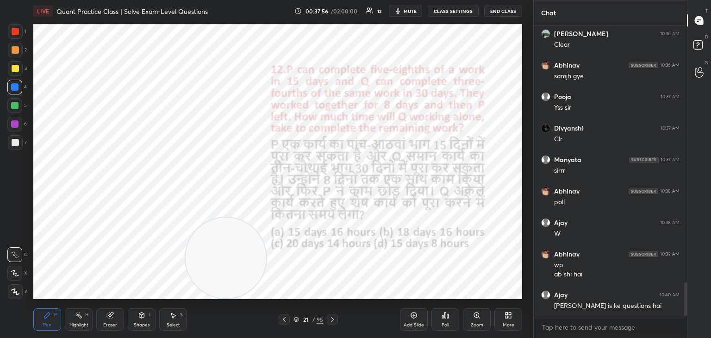
click at [109, 314] on icon at bounding box center [110, 315] width 6 height 6
click at [13, 286] on div "Erase all" at bounding box center [14, 291] width 15 height 15
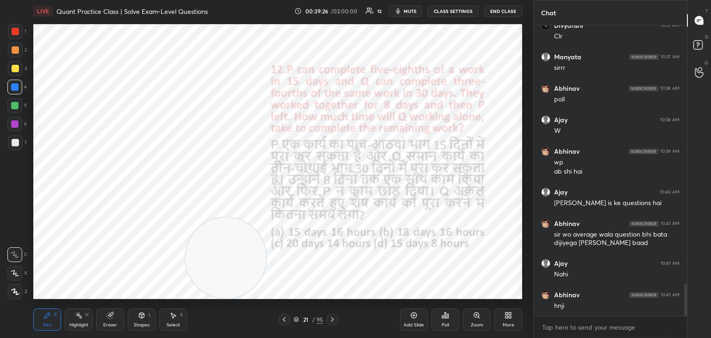
scroll to position [2366, 0]
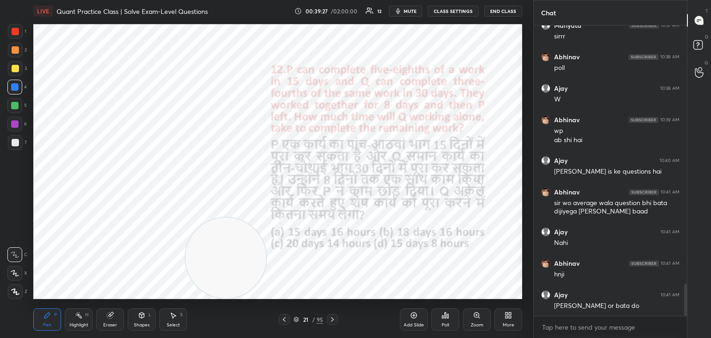
click at [144, 319] on div "Shapes L" at bounding box center [142, 319] width 28 height 22
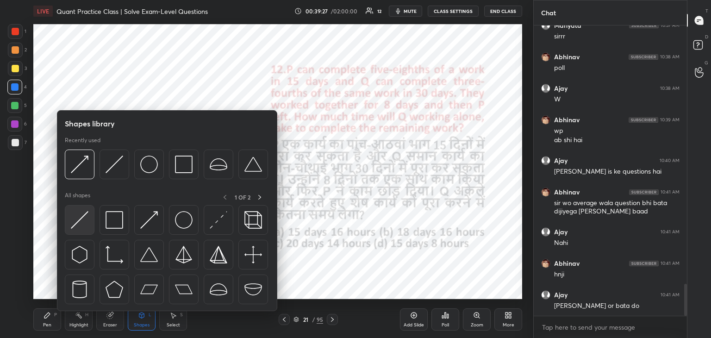
click at [76, 227] on img at bounding box center [80, 220] width 18 height 18
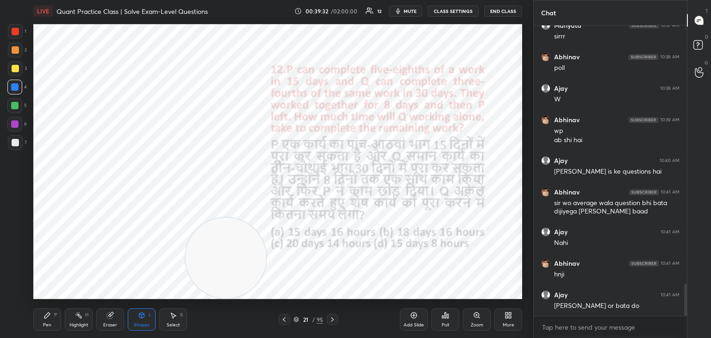
click at [51, 313] on div "Pen P" at bounding box center [47, 319] width 28 height 22
click at [11, 37] on div at bounding box center [15, 31] width 15 height 15
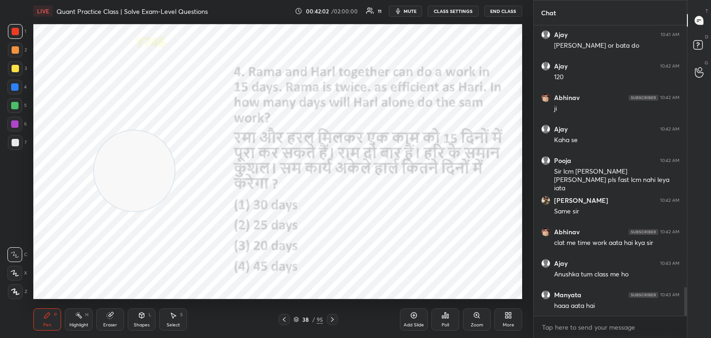
scroll to position [2657, 0]
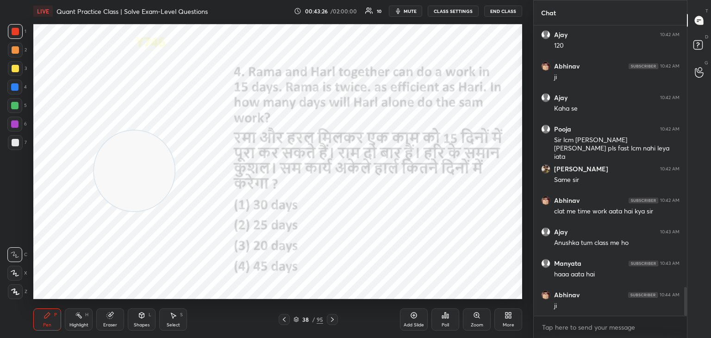
click at [448, 317] on icon at bounding box center [447, 316] width 1 height 4
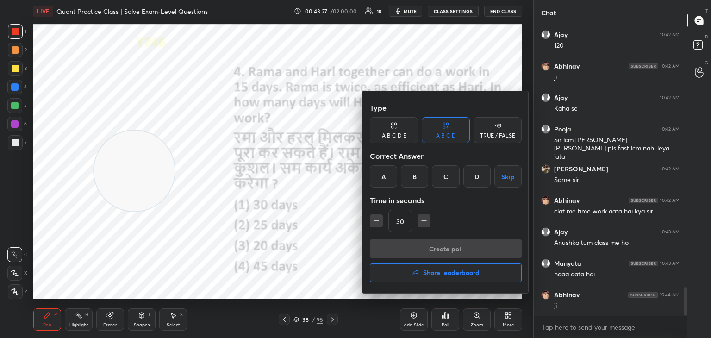
click at [468, 183] on div "D" at bounding box center [476, 176] width 27 height 22
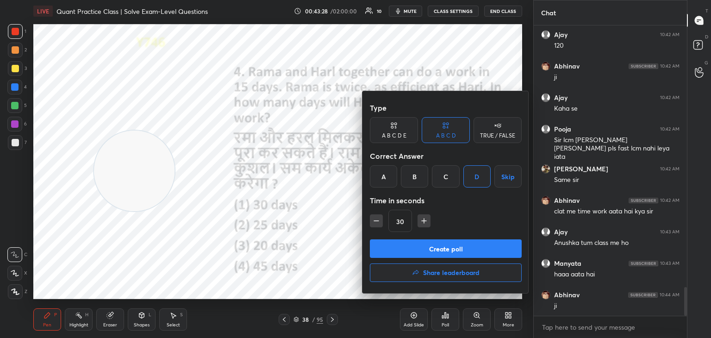
click at [448, 247] on button "Create poll" at bounding box center [446, 248] width 152 height 19
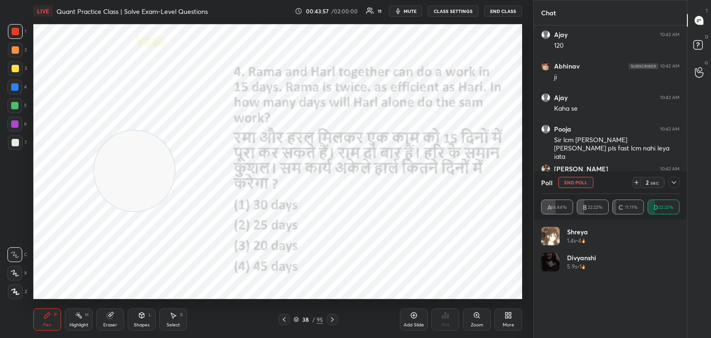
scroll to position [2737, 0]
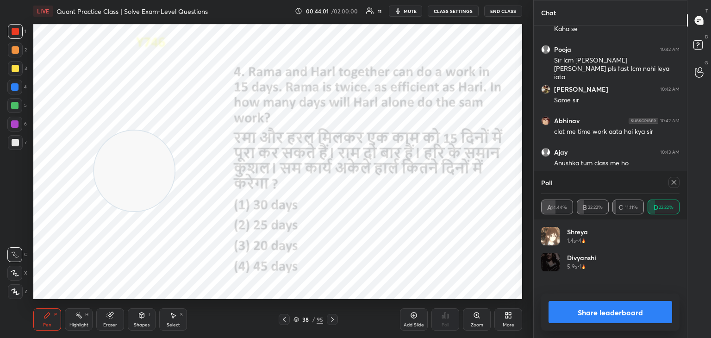
click at [630, 311] on button "Share leaderboard" at bounding box center [610, 312] width 124 height 22
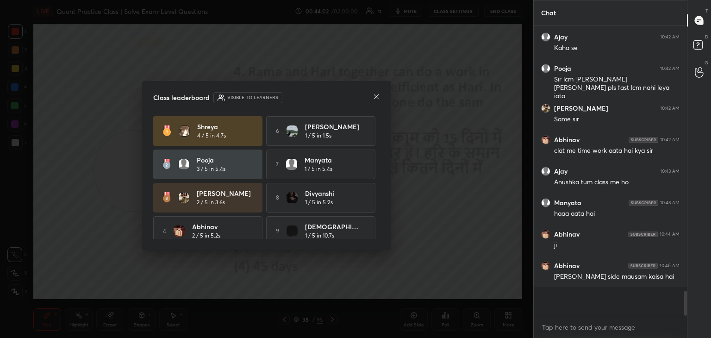
scroll to position [272, 150]
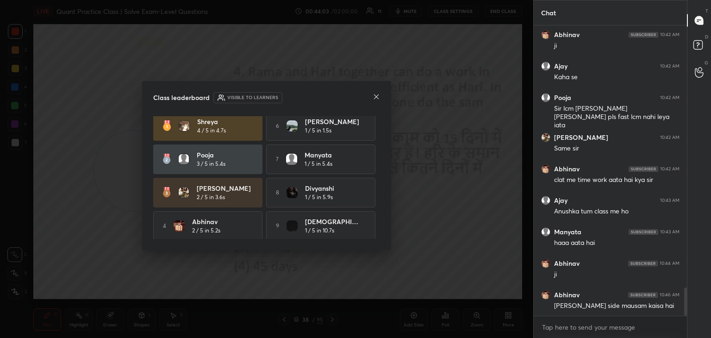
click at [379, 97] on icon at bounding box center [375, 96] width 7 height 7
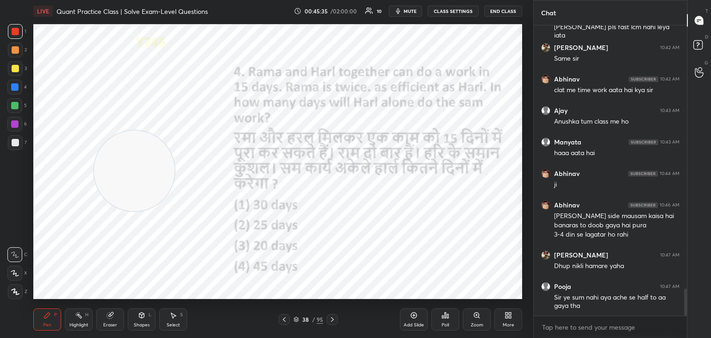
scroll to position [2810, 0]
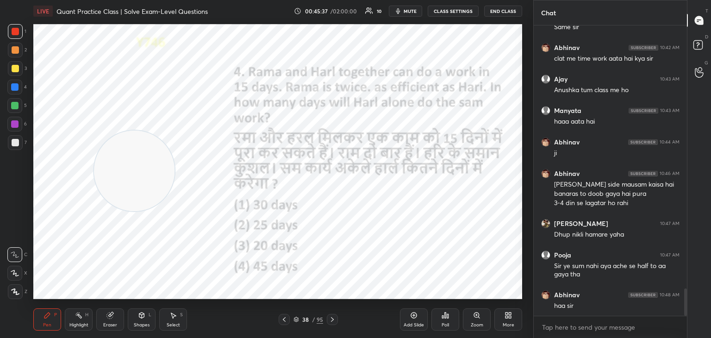
click at [104, 313] on div "Eraser" at bounding box center [110, 319] width 28 height 22
click at [16, 292] on span "Erase all" at bounding box center [15, 291] width 14 height 6
click at [37, 311] on div "Pen P" at bounding box center [47, 319] width 28 height 22
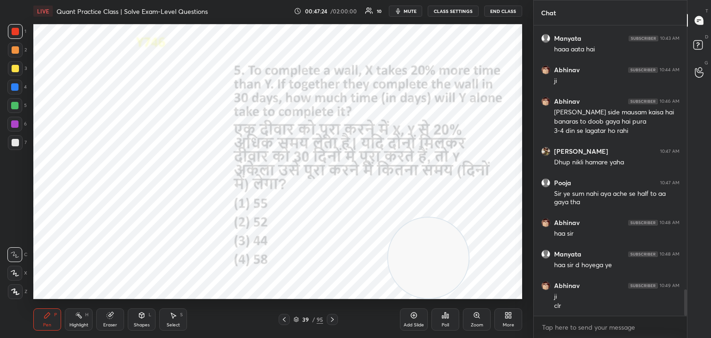
scroll to position [2913, 0]
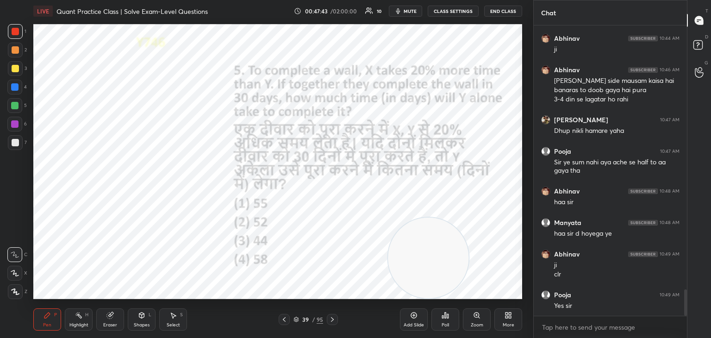
click at [407, 15] on button "mute" at bounding box center [405, 11] width 33 height 11
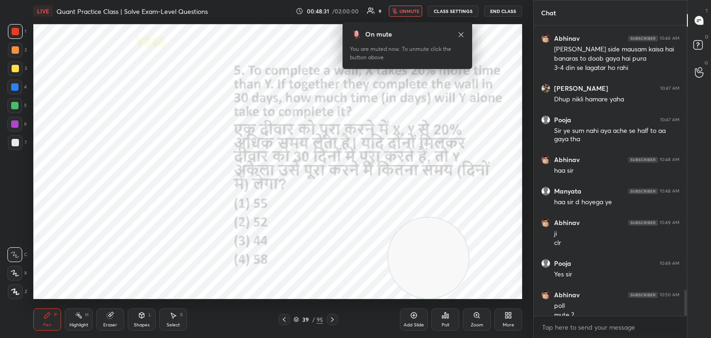
scroll to position [2954, 0]
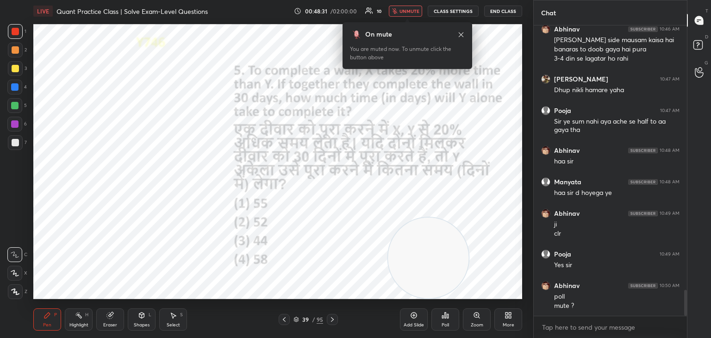
click at [407, 15] on button "unmute" at bounding box center [405, 11] width 33 height 11
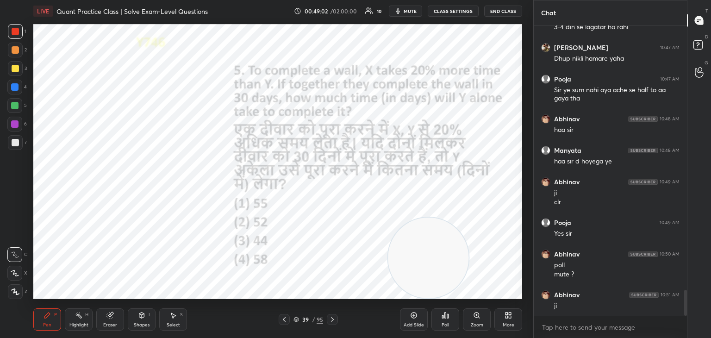
scroll to position [3017, 0]
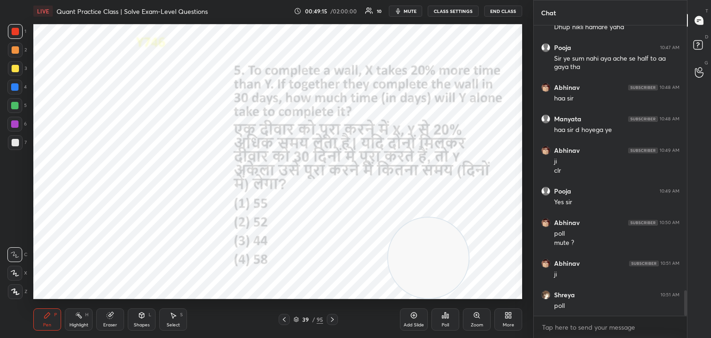
click at [451, 318] on div "Poll" at bounding box center [445, 319] width 28 height 22
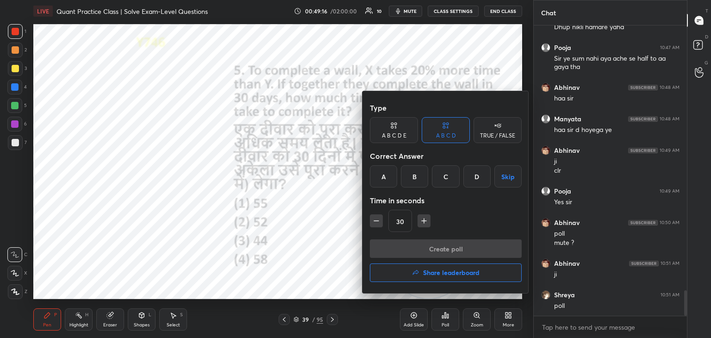
click at [377, 182] on div "A" at bounding box center [383, 176] width 27 height 22
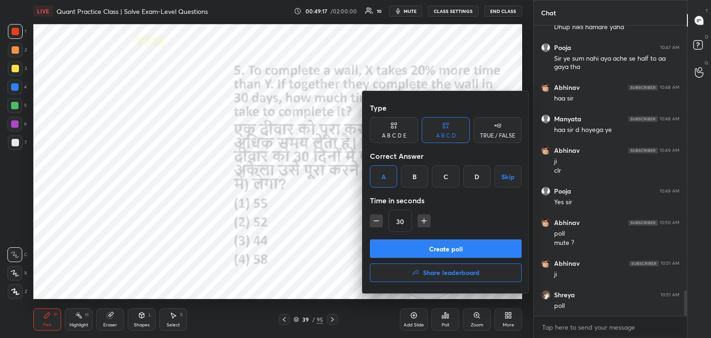
click at [393, 241] on button "Create poll" at bounding box center [446, 248] width 152 height 19
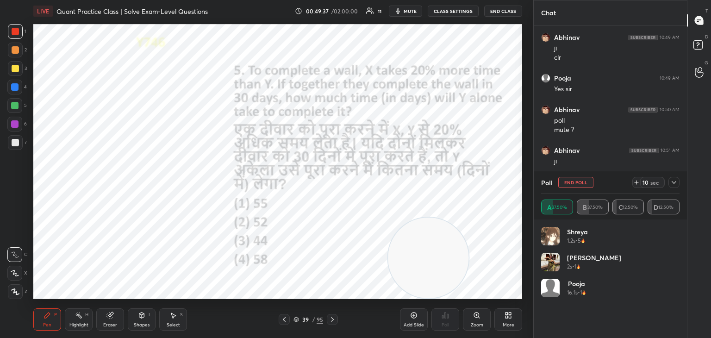
scroll to position [2795, 0]
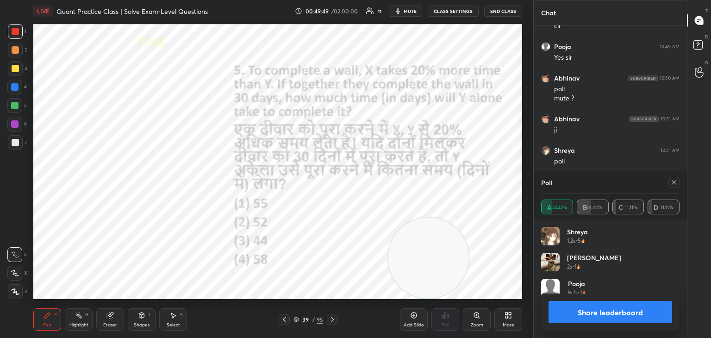
click at [577, 310] on button "Share leaderboard" at bounding box center [610, 312] width 124 height 22
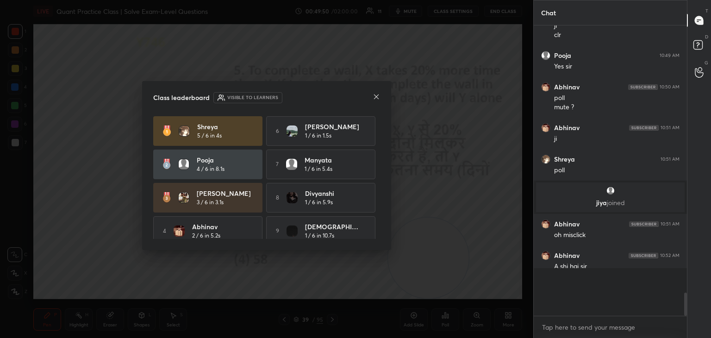
scroll to position [274, 150]
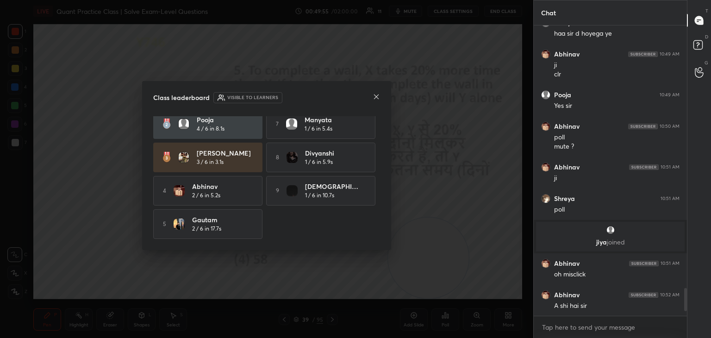
click at [375, 98] on icon at bounding box center [375, 96] width 7 height 7
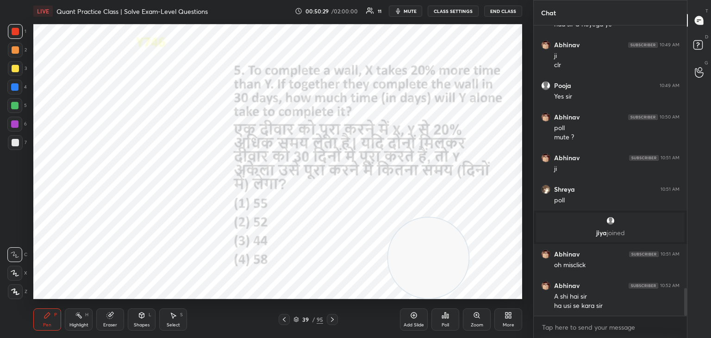
click at [106, 322] on div "Eraser" at bounding box center [110, 324] width 14 height 5
click at [51, 321] on div "Pen P" at bounding box center [47, 319] width 28 height 22
click at [51, 324] on div "Pen P" at bounding box center [47, 319] width 28 height 22
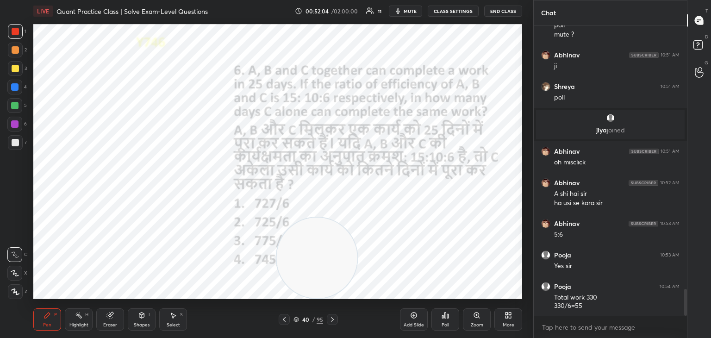
scroll to position [2868, 0]
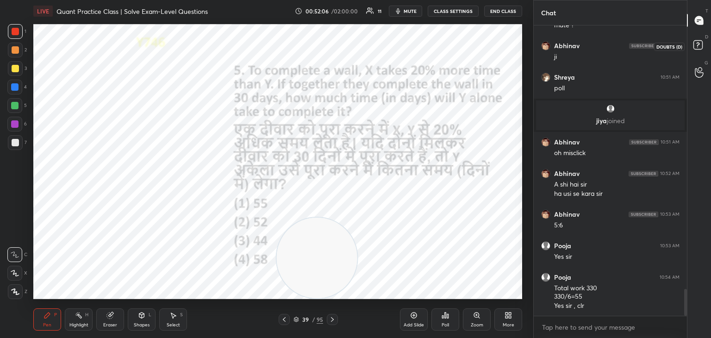
click at [694, 45] on rect at bounding box center [697, 45] width 9 height 9
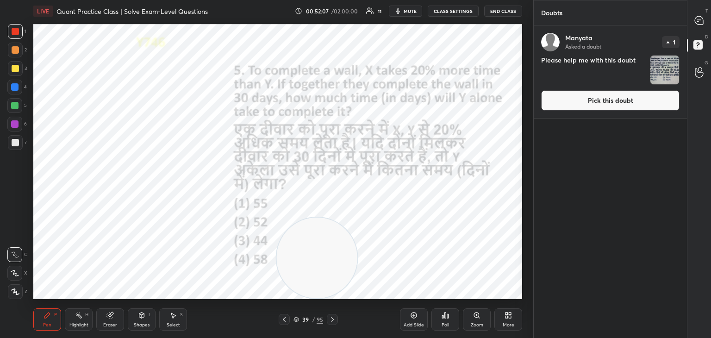
click at [633, 97] on button "Pick this doubt" at bounding box center [610, 100] width 138 height 20
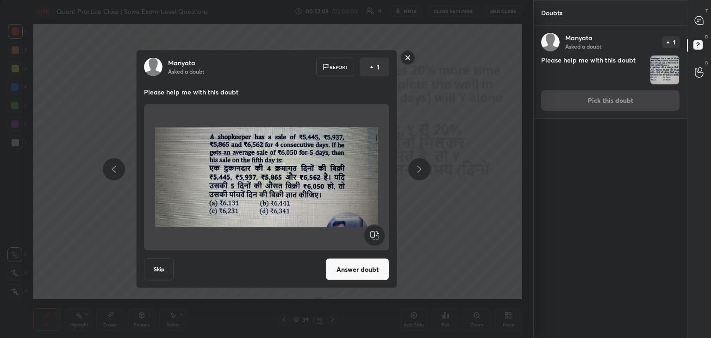
click at [374, 272] on button "Answer doubt" at bounding box center [357, 269] width 64 height 22
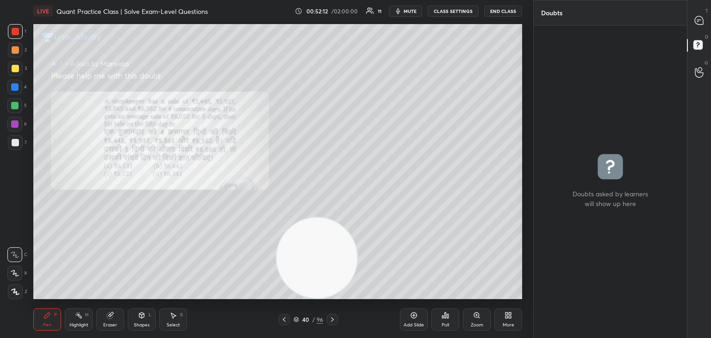
click at [446, 322] on div "Poll" at bounding box center [444, 324] width 7 height 5
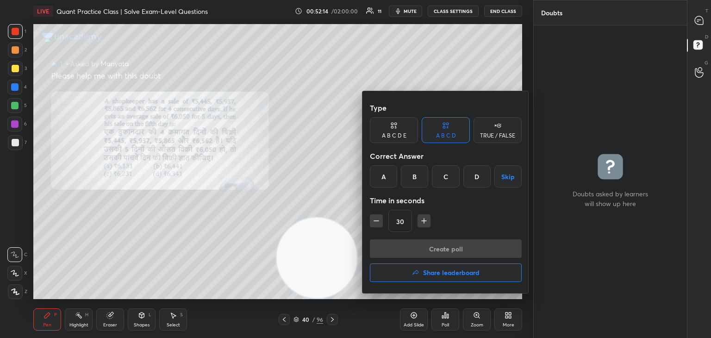
click at [473, 322] on div at bounding box center [355, 169] width 711 height 338
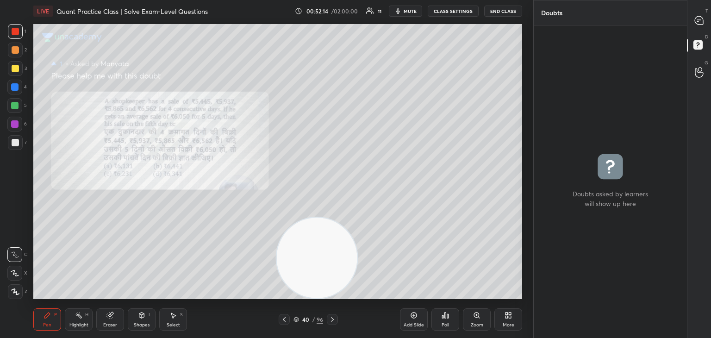
click at [476, 319] on icon at bounding box center [476, 314] width 7 height 7
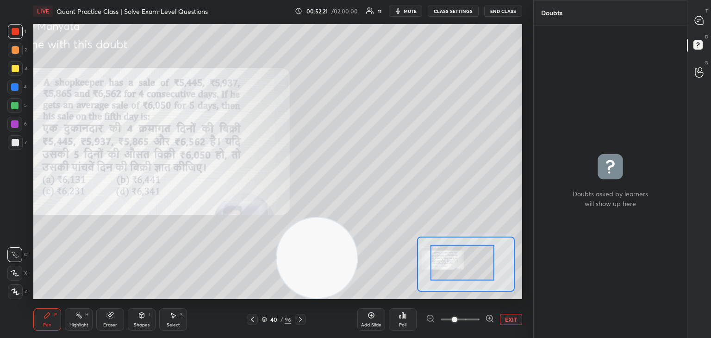
click at [17, 35] on div at bounding box center [15, 31] width 7 height 7
click at [703, 19] on icon at bounding box center [698, 20] width 8 height 8
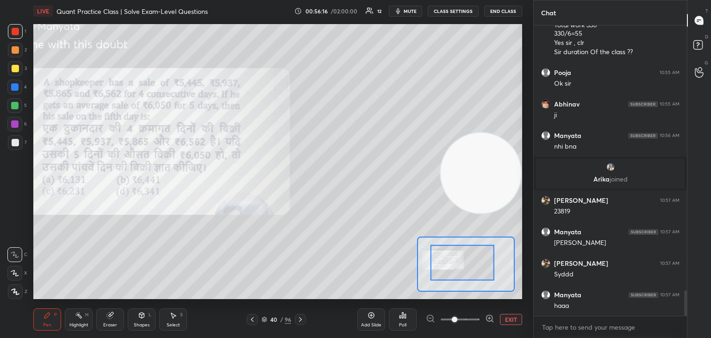
scroll to position [3029, 0]
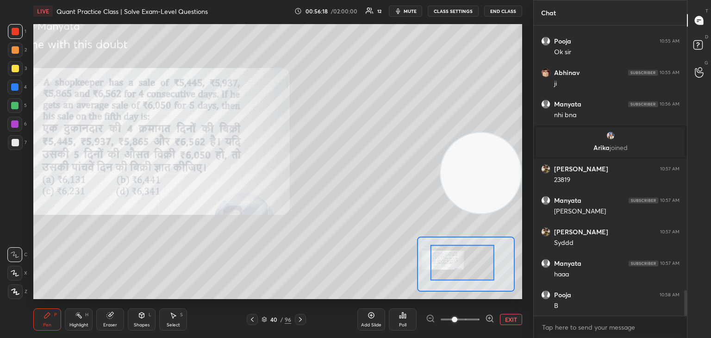
click at [407, 12] on span "mute" at bounding box center [409, 11] width 13 height 6
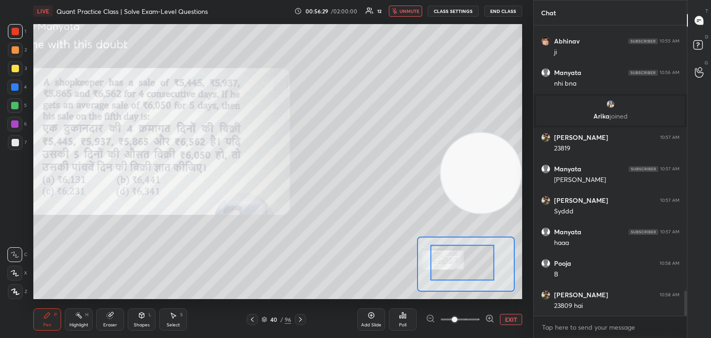
click at [412, 12] on span "unmute" at bounding box center [409, 11] width 20 height 6
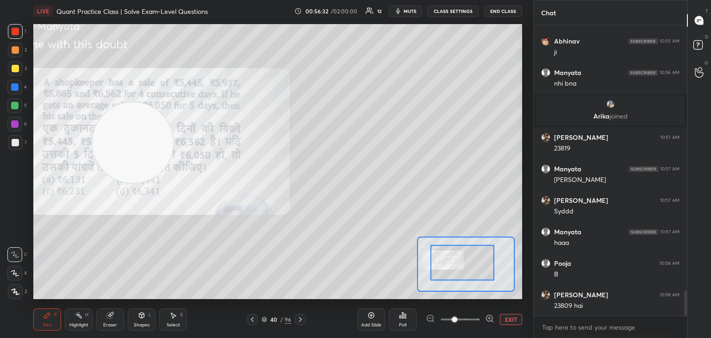
click at [108, 315] on icon at bounding box center [110, 315] width 6 height 6
click at [48, 326] on div "Pen" at bounding box center [47, 324] width 8 height 5
click at [21, 65] on div at bounding box center [15, 68] width 15 height 15
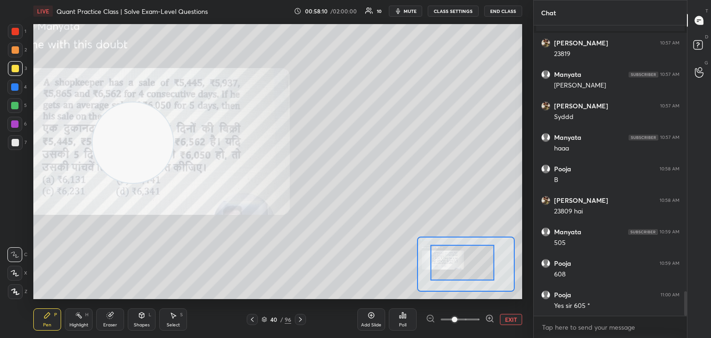
scroll to position [3164, 0]
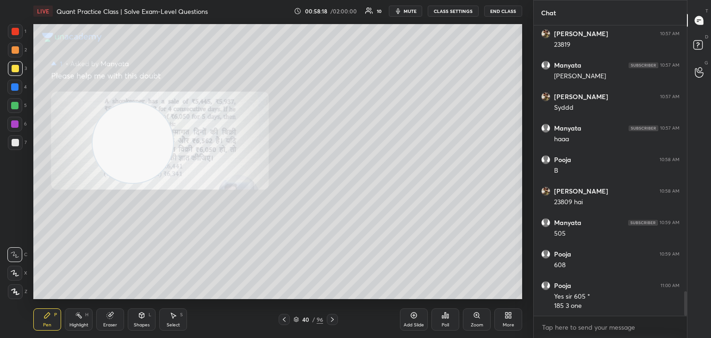
click at [476, 319] on div "Zoom" at bounding box center [477, 319] width 28 height 22
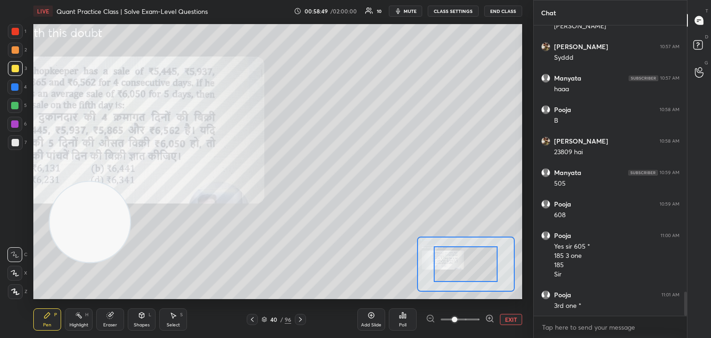
scroll to position [3254, 0]
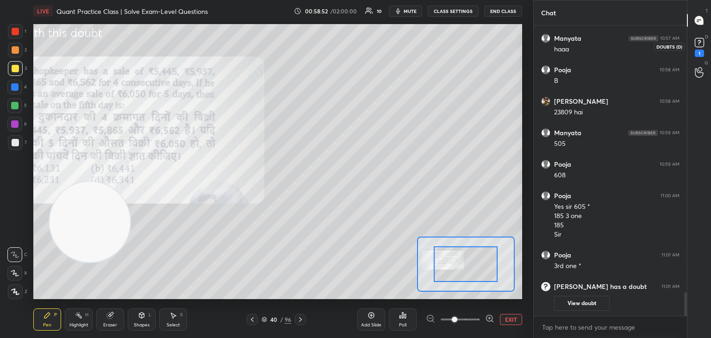
click at [701, 49] on div "1" at bounding box center [698, 52] width 9 height 7
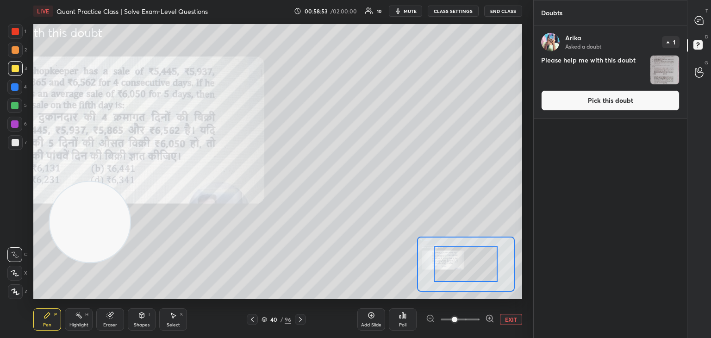
click at [620, 110] on button "Pick this doubt" at bounding box center [610, 100] width 138 height 20
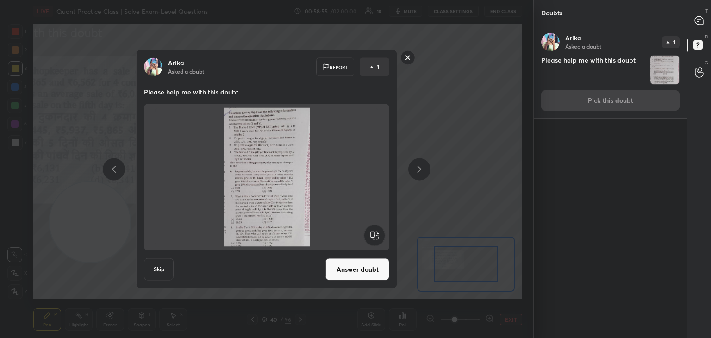
click at [353, 269] on button "Answer doubt" at bounding box center [357, 269] width 64 height 22
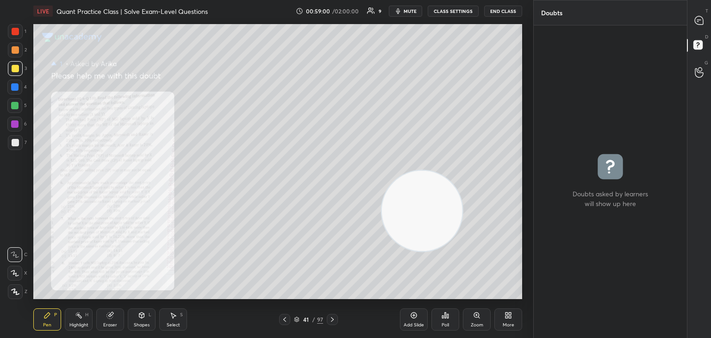
click at [475, 320] on div "Zoom" at bounding box center [477, 319] width 28 height 22
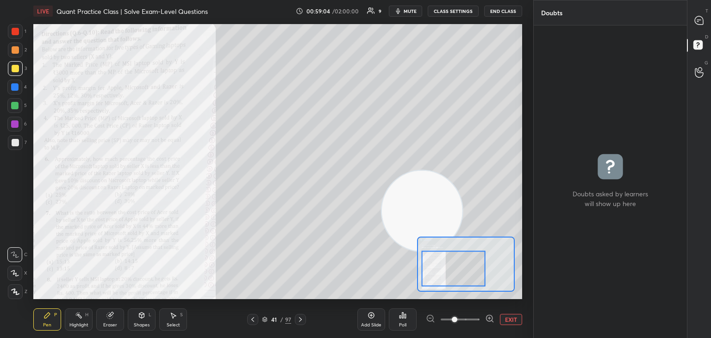
click at [705, 17] on div at bounding box center [699, 20] width 19 height 17
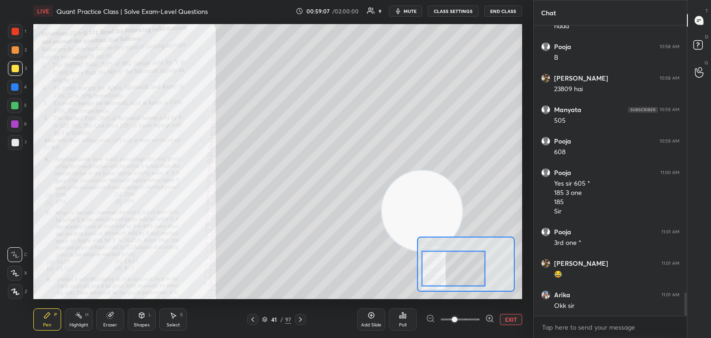
scroll to position [3401, 0]
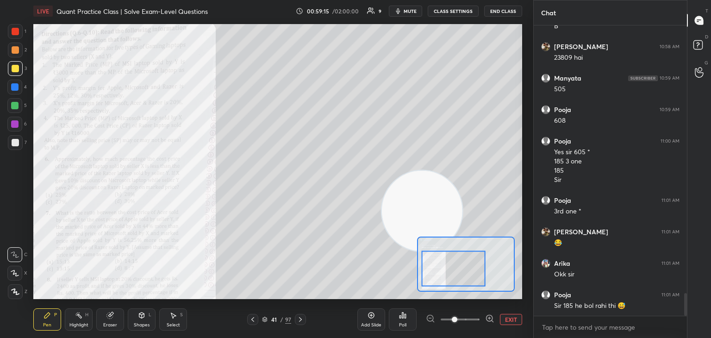
click at [17, 32] on div at bounding box center [15, 31] width 7 height 7
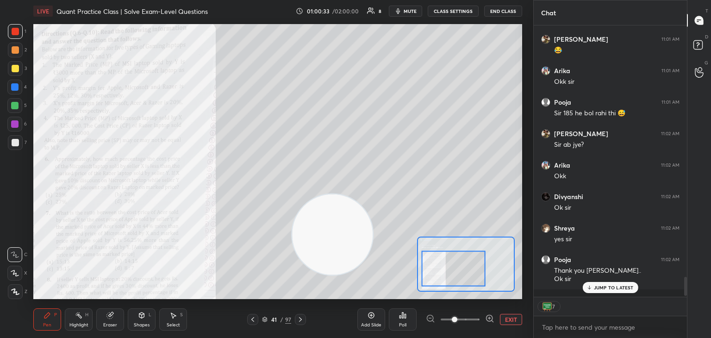
scroll to position [3641, 0]
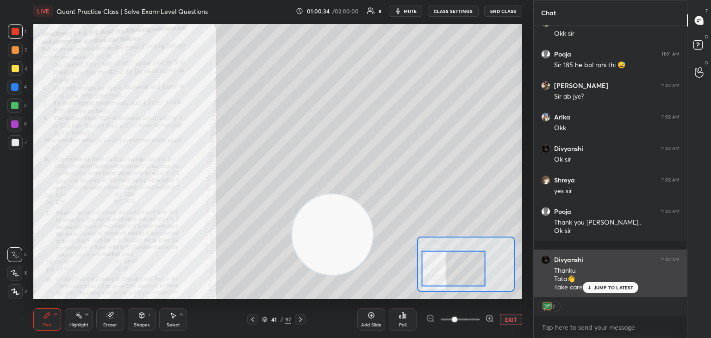
click at [606, 289] on p "JUMP TO LATEST" at bounding box center [613, 287] width 40 height 6
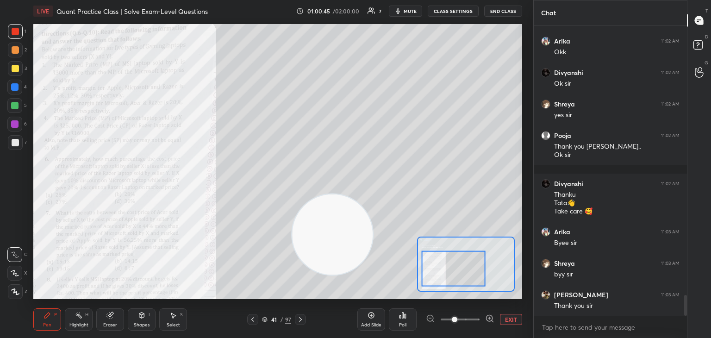
scroll to position [3749, 0]
click at [499, 11] on button "End Class" at bounding box center [503, 11] width 38 height 11
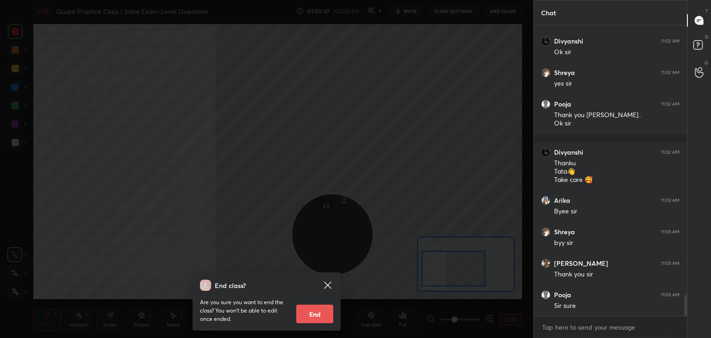
click at [326, 315] on button "End" at bounding box center [314, 313] width 37 height 19
type textarea "x"
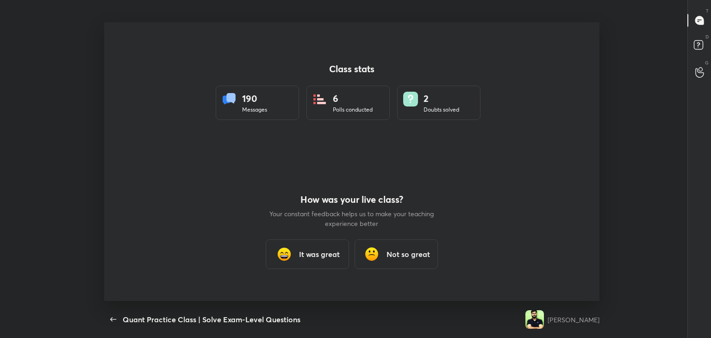
scroll to position [45979, 45555]
